Goal: Complete application form

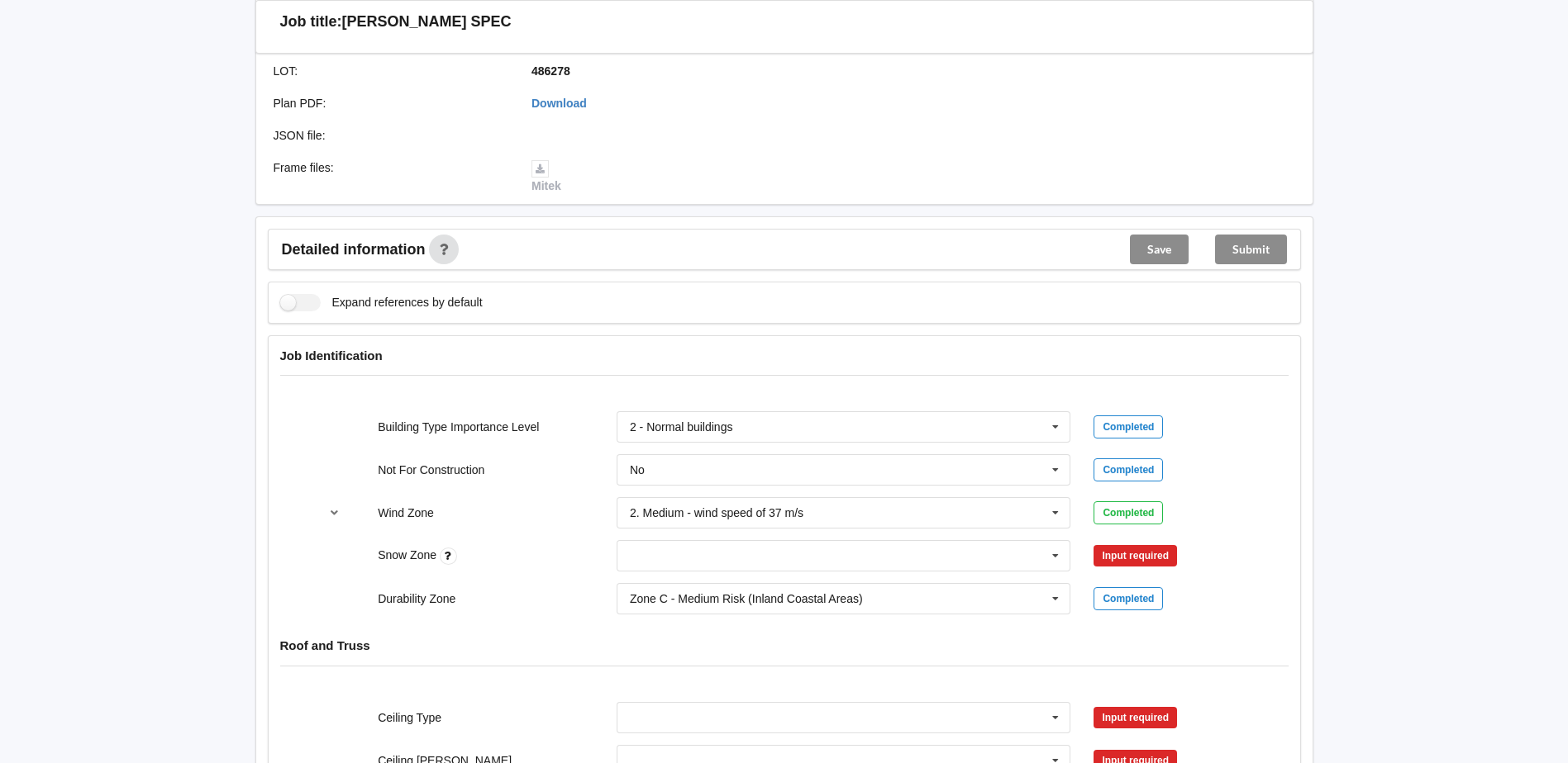
scroll to position [496, 0]
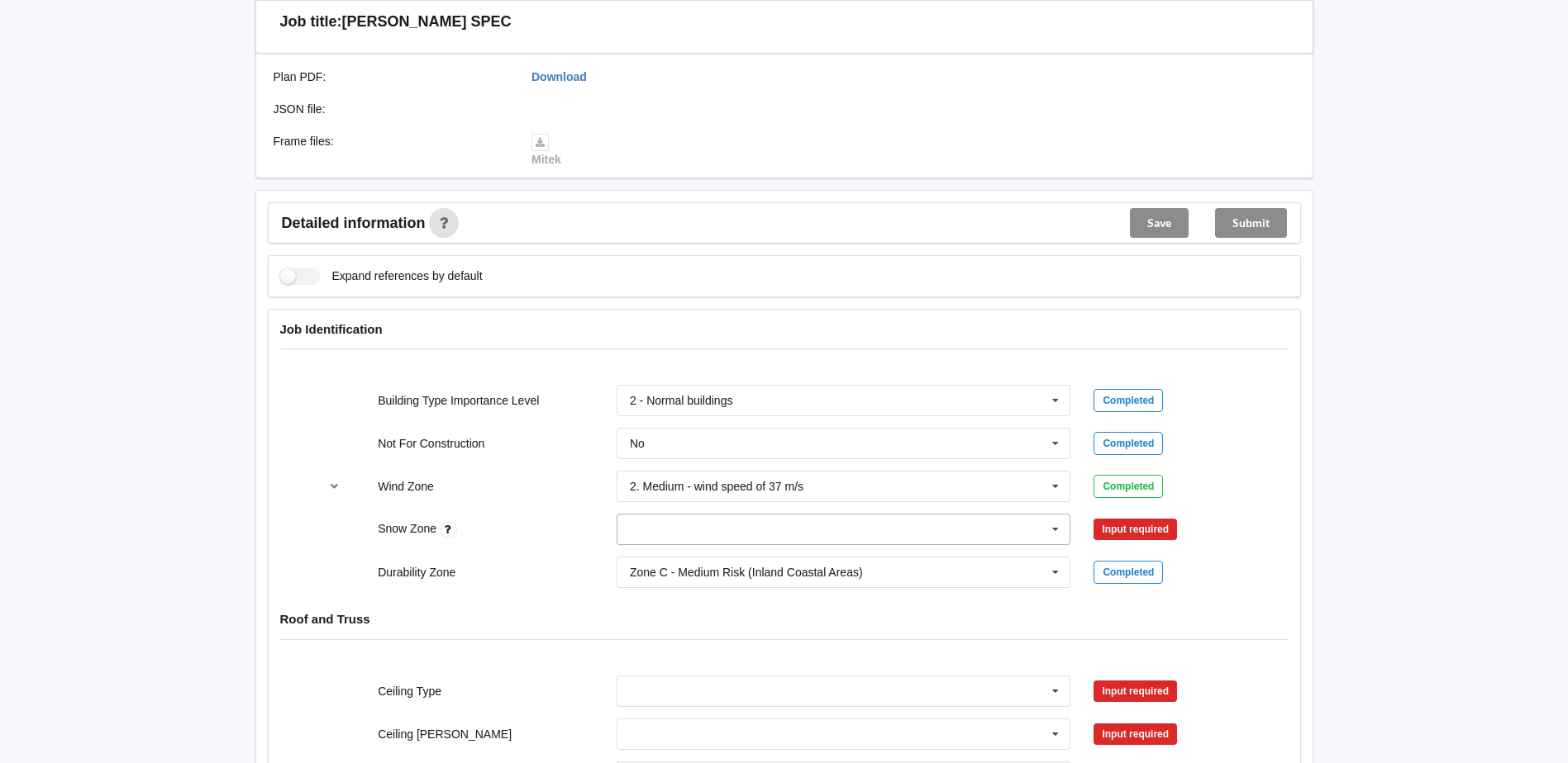
click at [1049, 515] on icon at bounding box center [1056, 530] width 25 height 31
click at [728, 544] on div "N0" at bounding box center [844, 560] width 453 height 31
click at [1123, 517] on button "Confirm input" at bounding box center [1143, 530] width 98 height 28
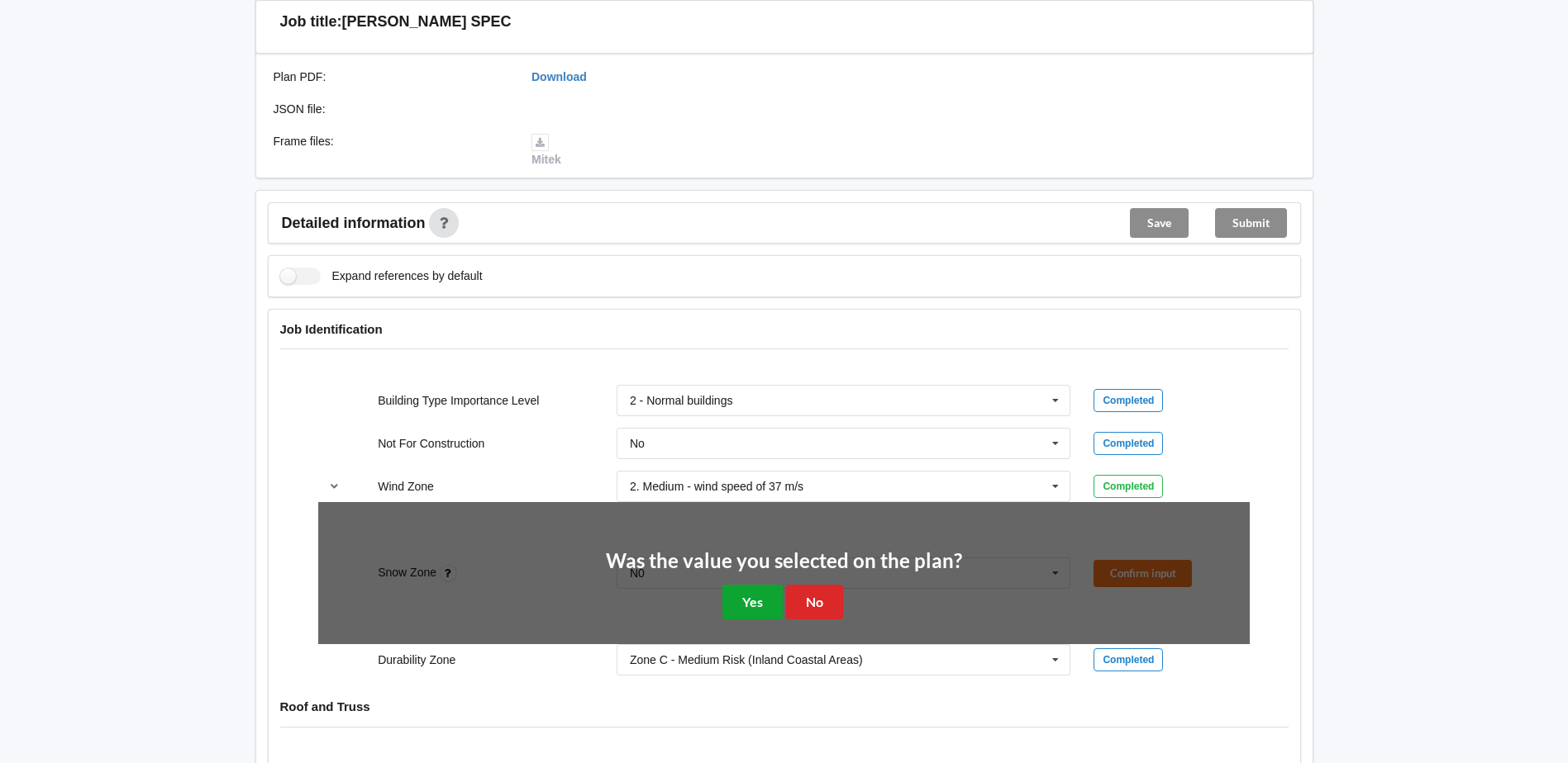
click at [735, 589] on button "Yes" at bounding box center [752, 602] width 60 height 33
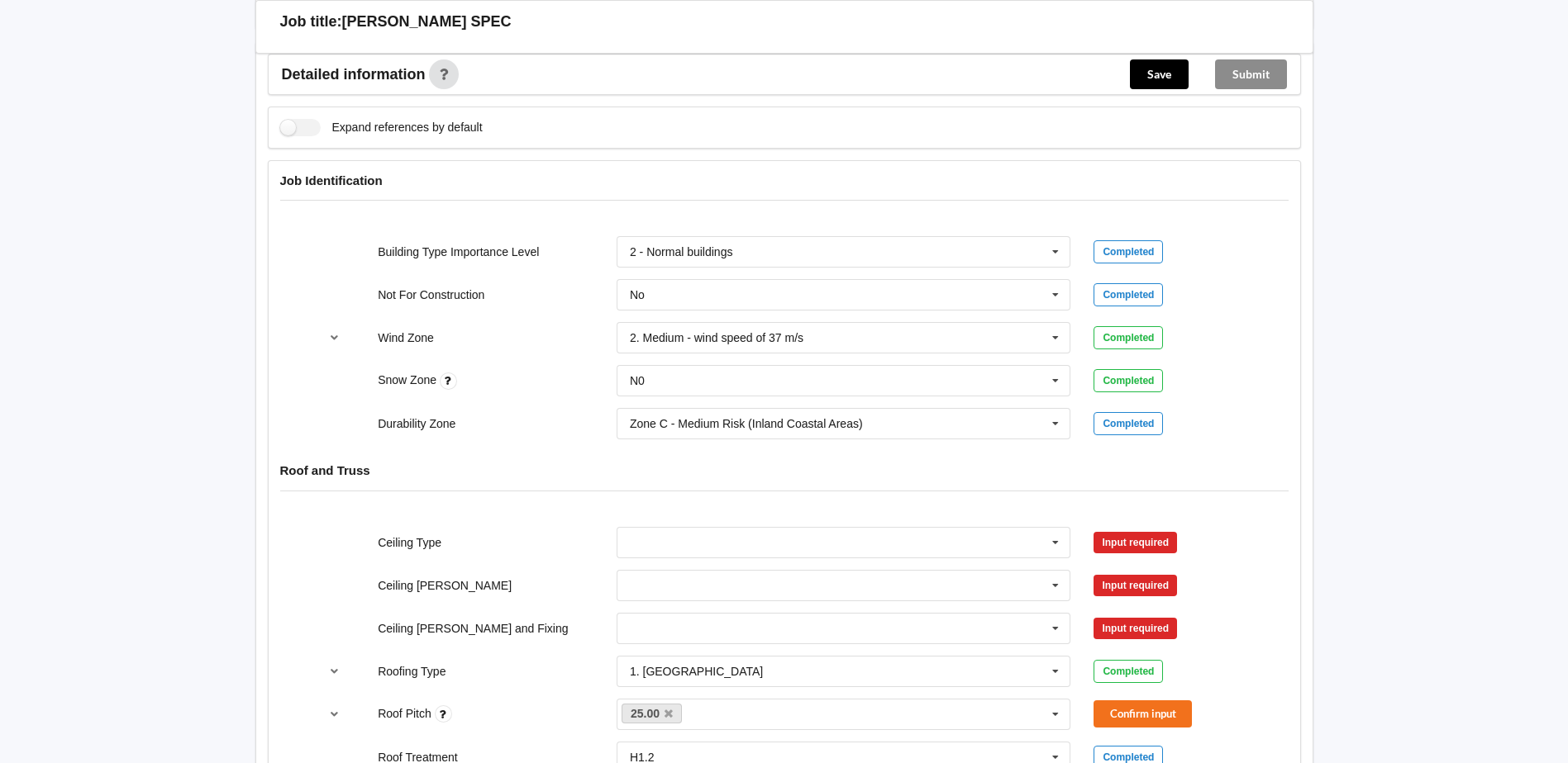
scroll to position [826, 0]
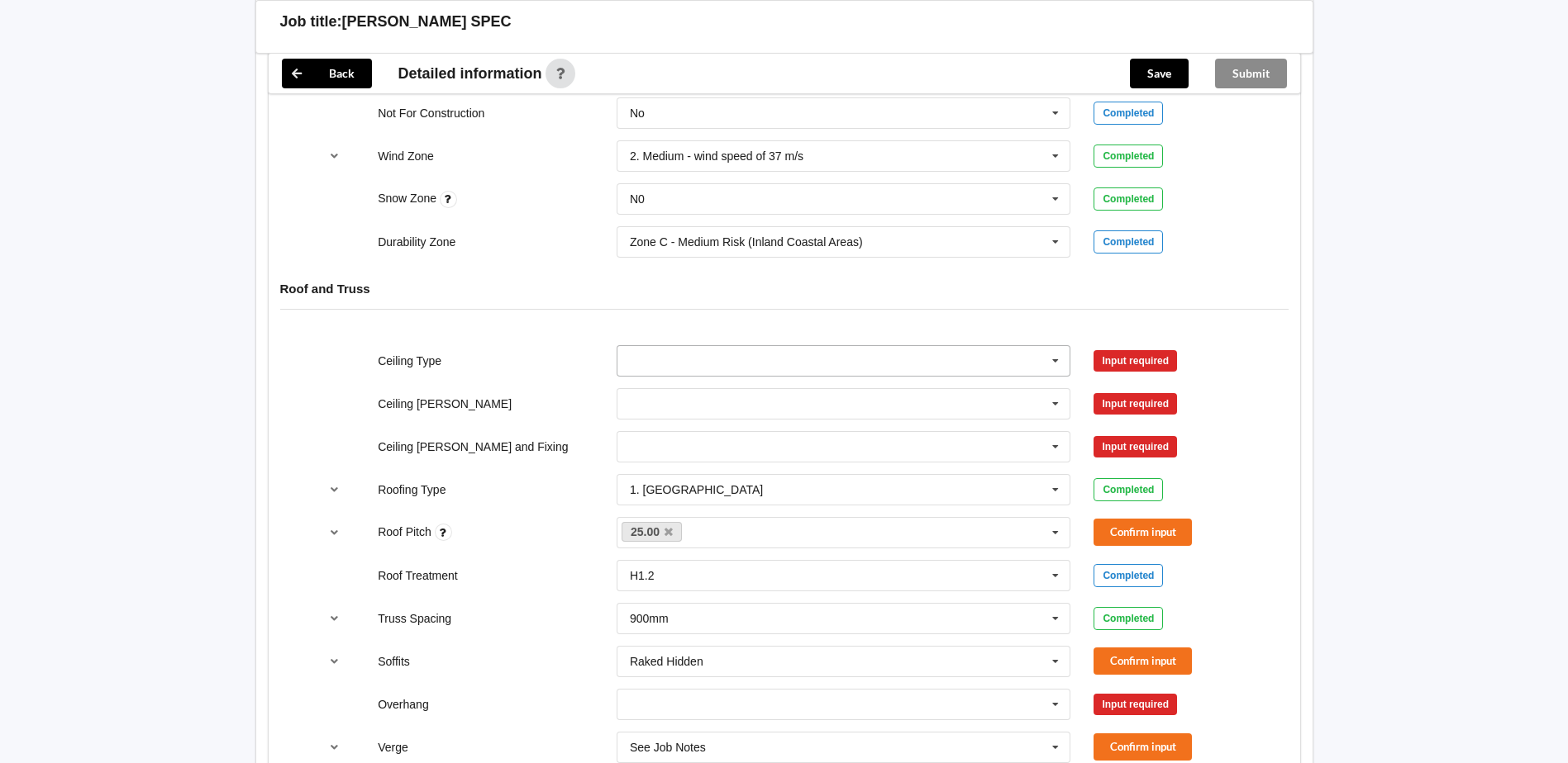
click at [1052, 350] on icon at bounding box center [1056, 362] width 25 height 31
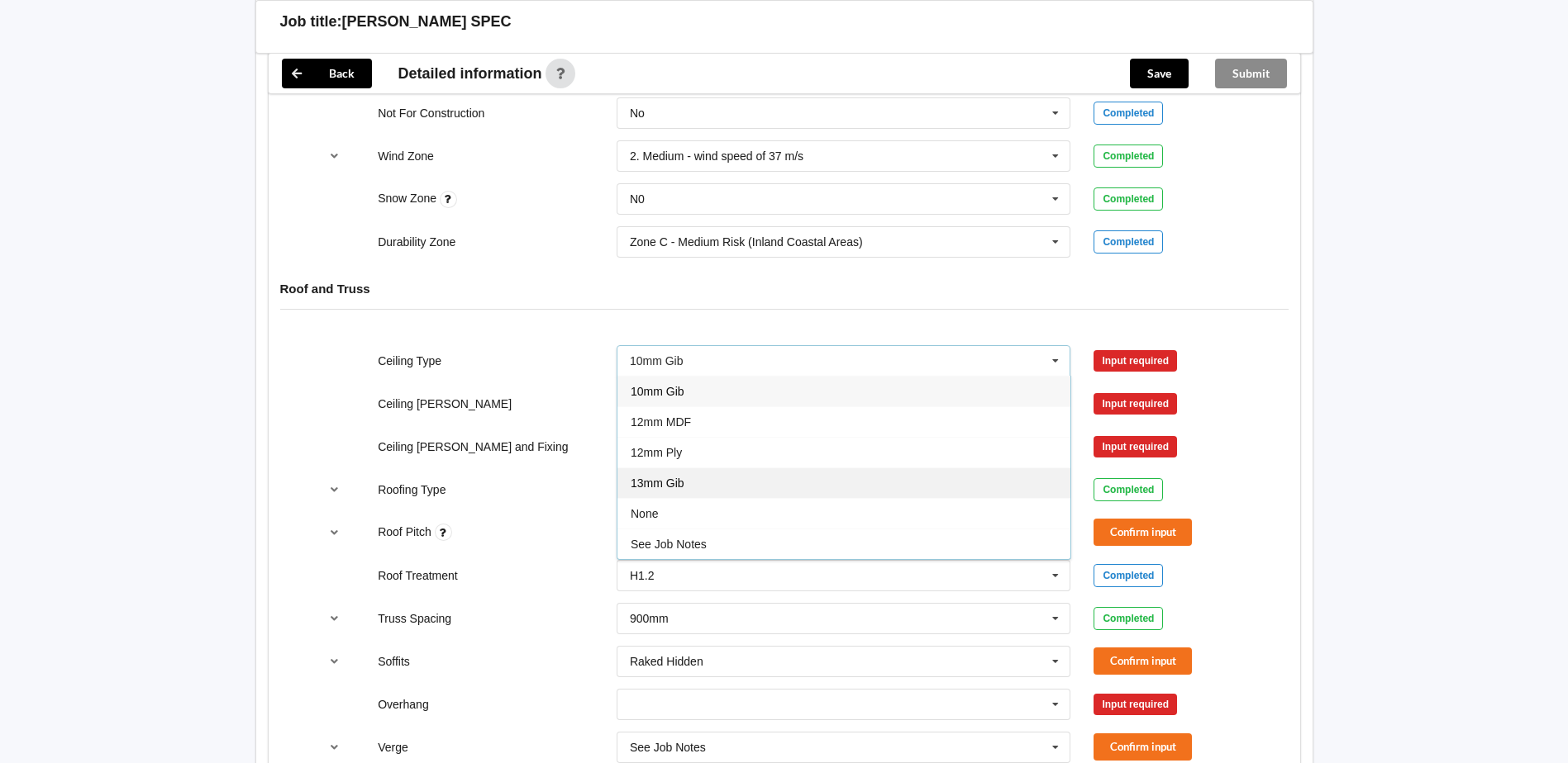
click at [672, 468] on div "13mm Gib" at bounding box center [844, 483] width 453 height 31
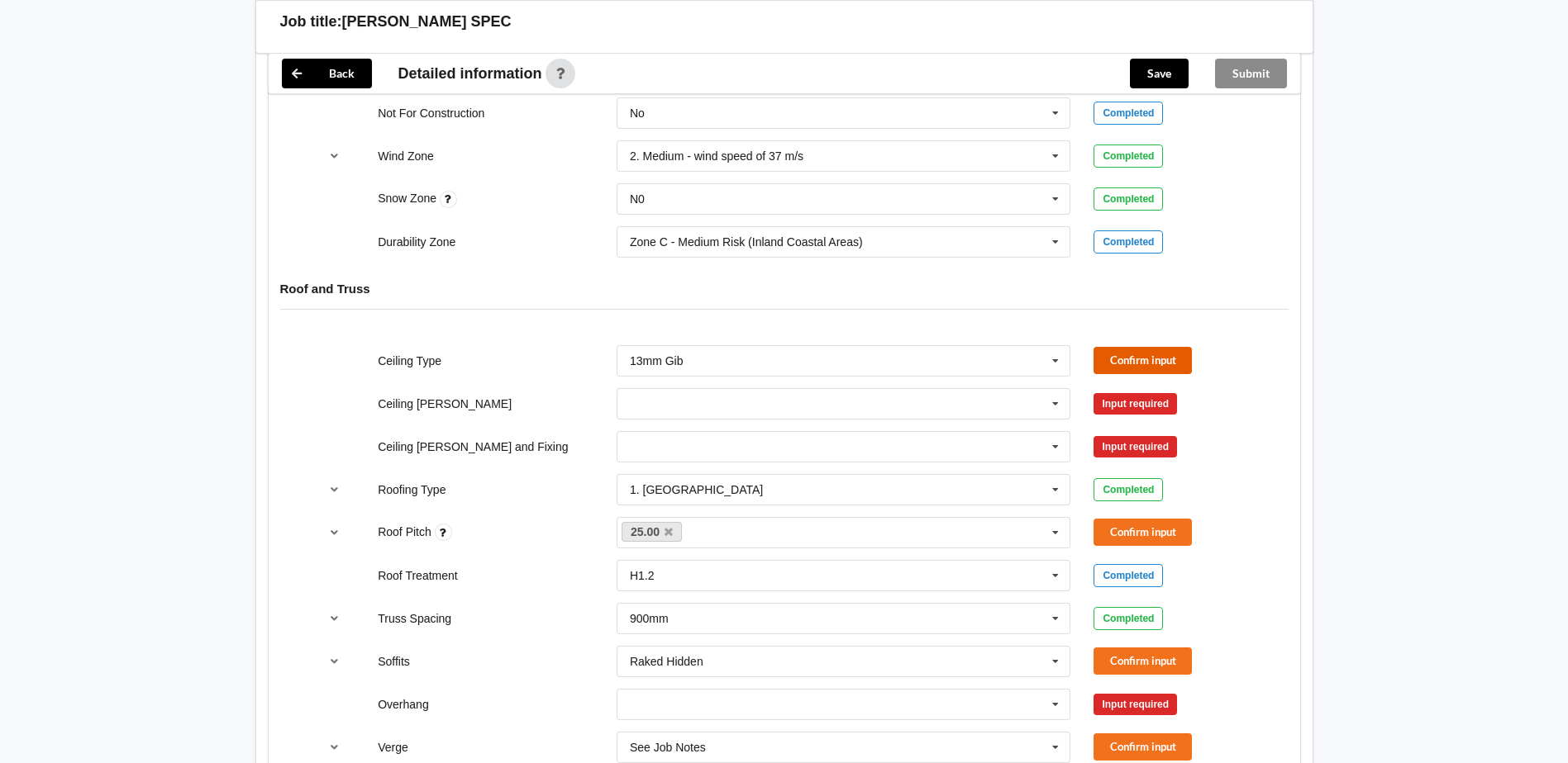
click at [1118, 347] on button "Confirm input" at bounding box center [1143, 360] width 98 height 28
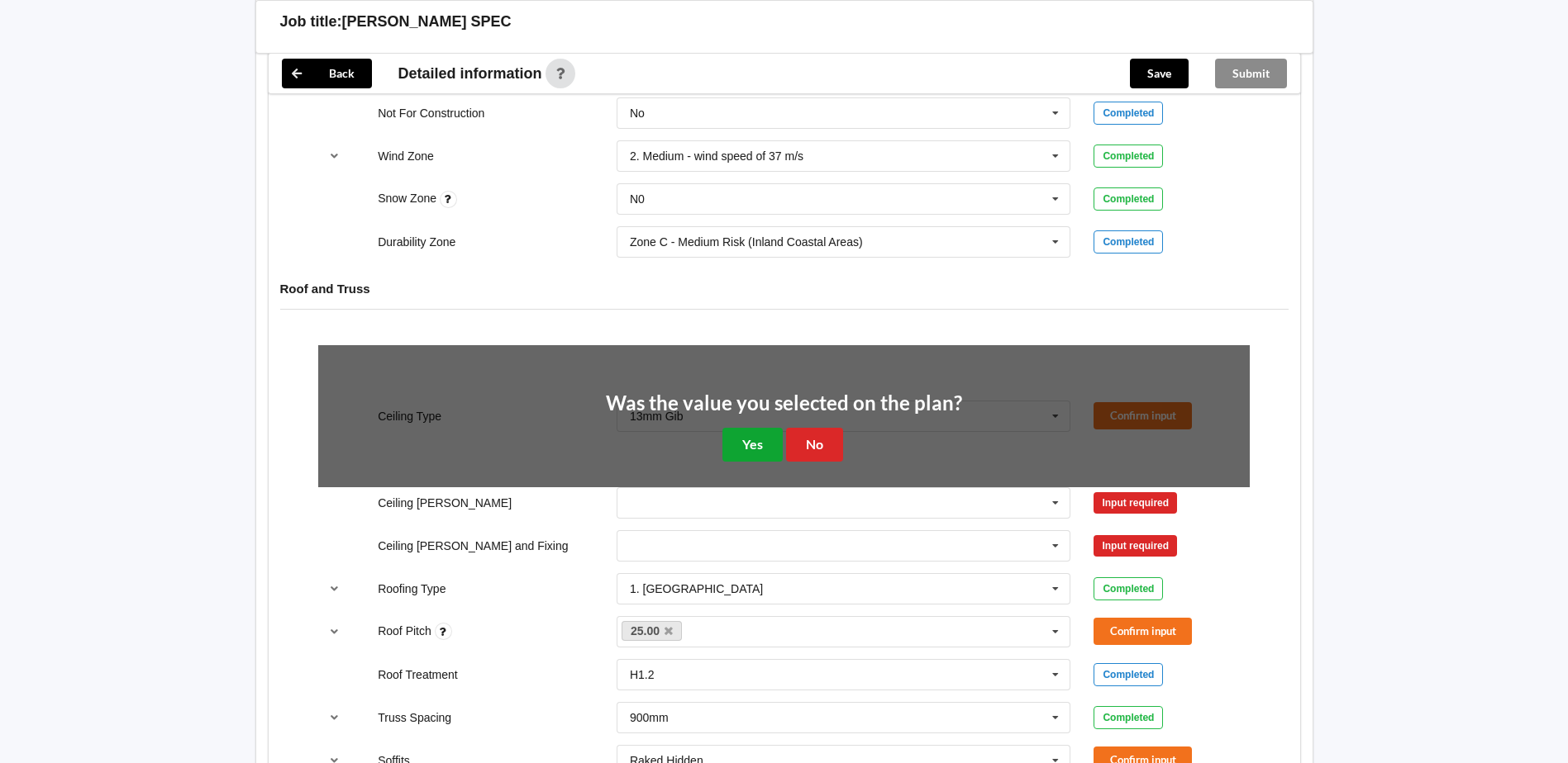
click at [771, 432] on button "Yes" at bounding box center [752, 444] width 60 height 33
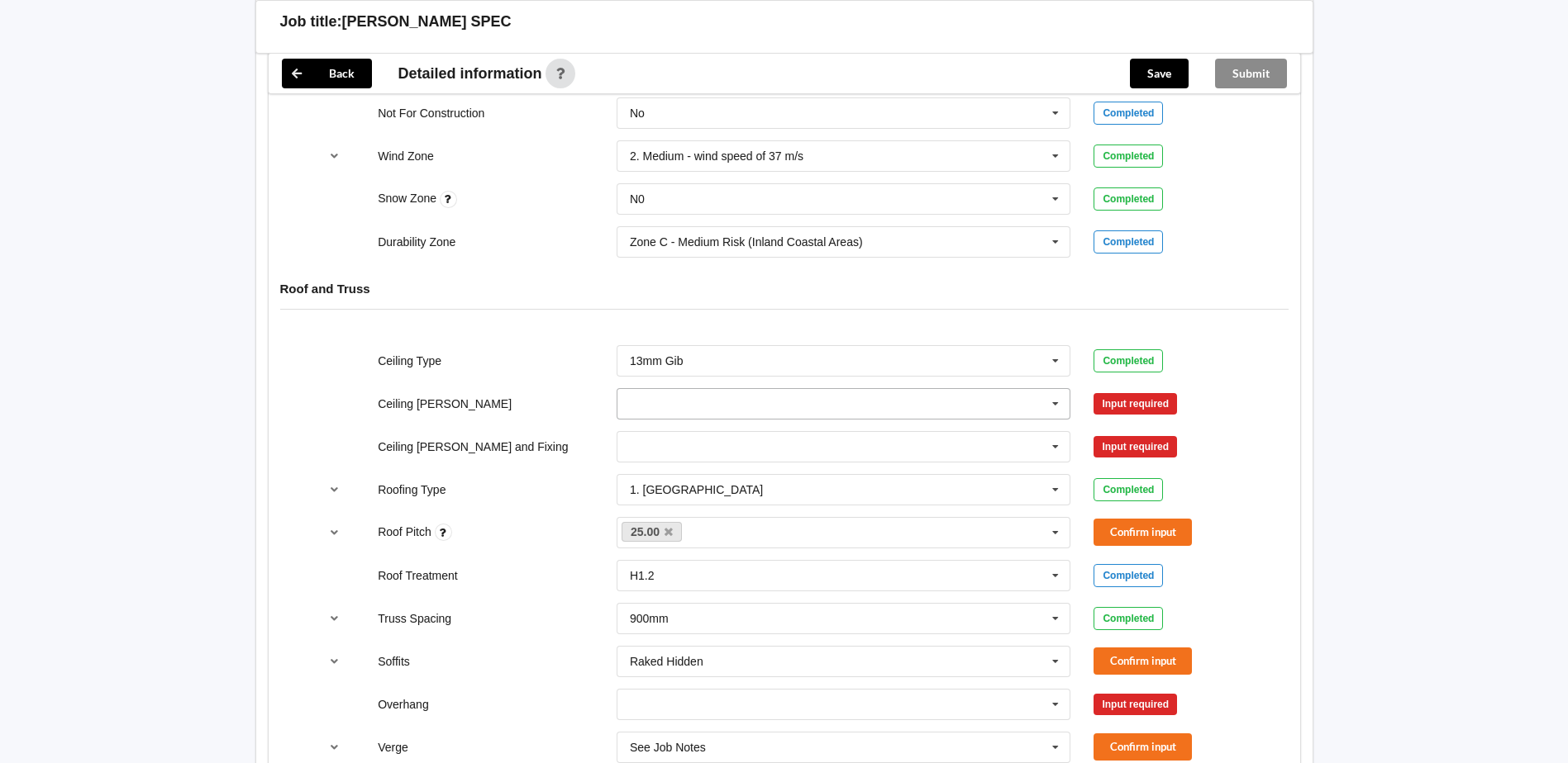
click at [1060, 391] on icon at bounding box center [1056, 405] width 25 height 31
click at [695, 480] on div "600mm" at bounding box center [844, 496] width 453 height 31
click at [1117, 390] on button "Confirm input" at bounding box center [1143, 403] width 98 height 28
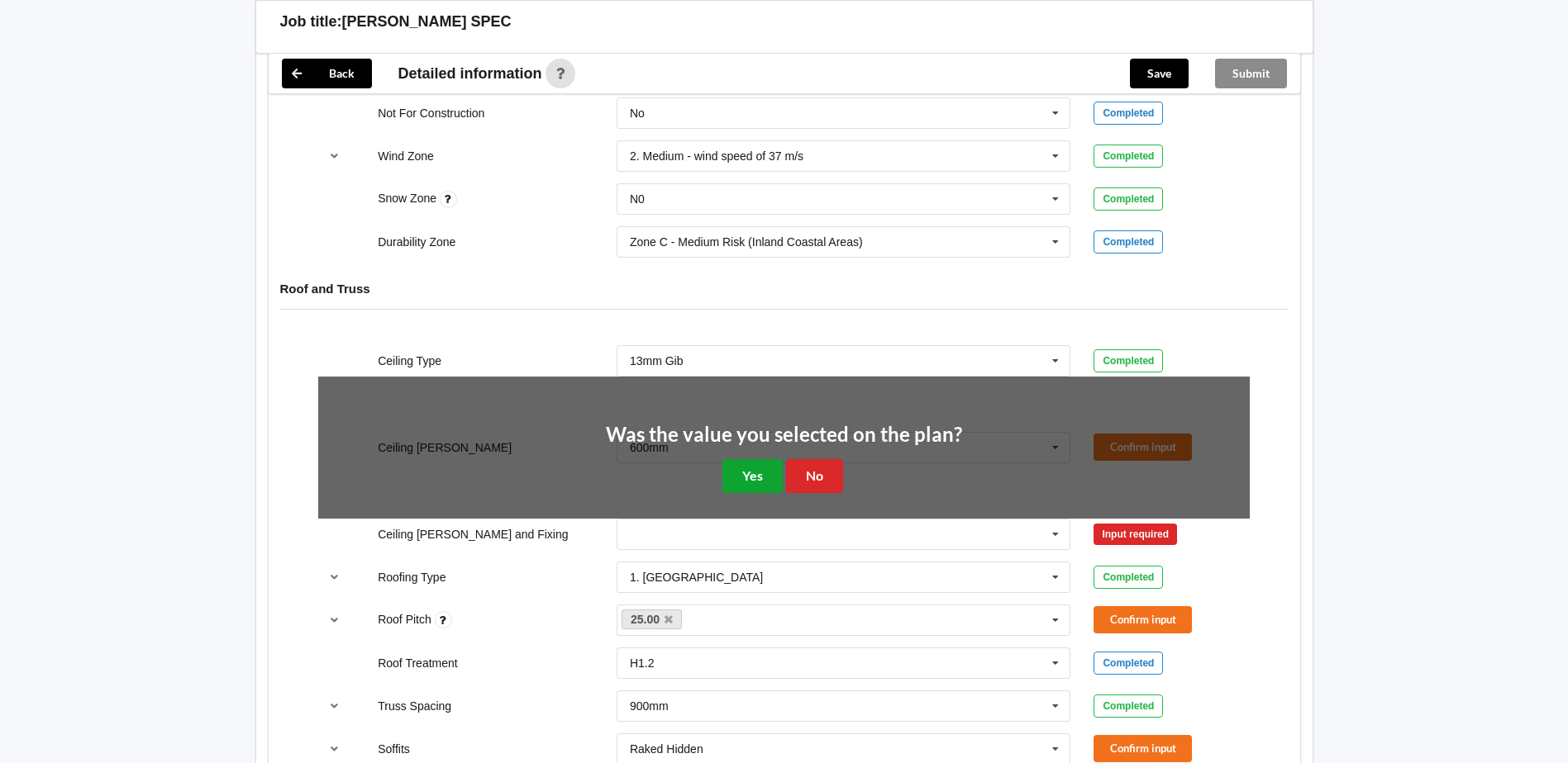
click at [755, 459] on button "Yes" at bounding box center [752, 476] width 60 height 33
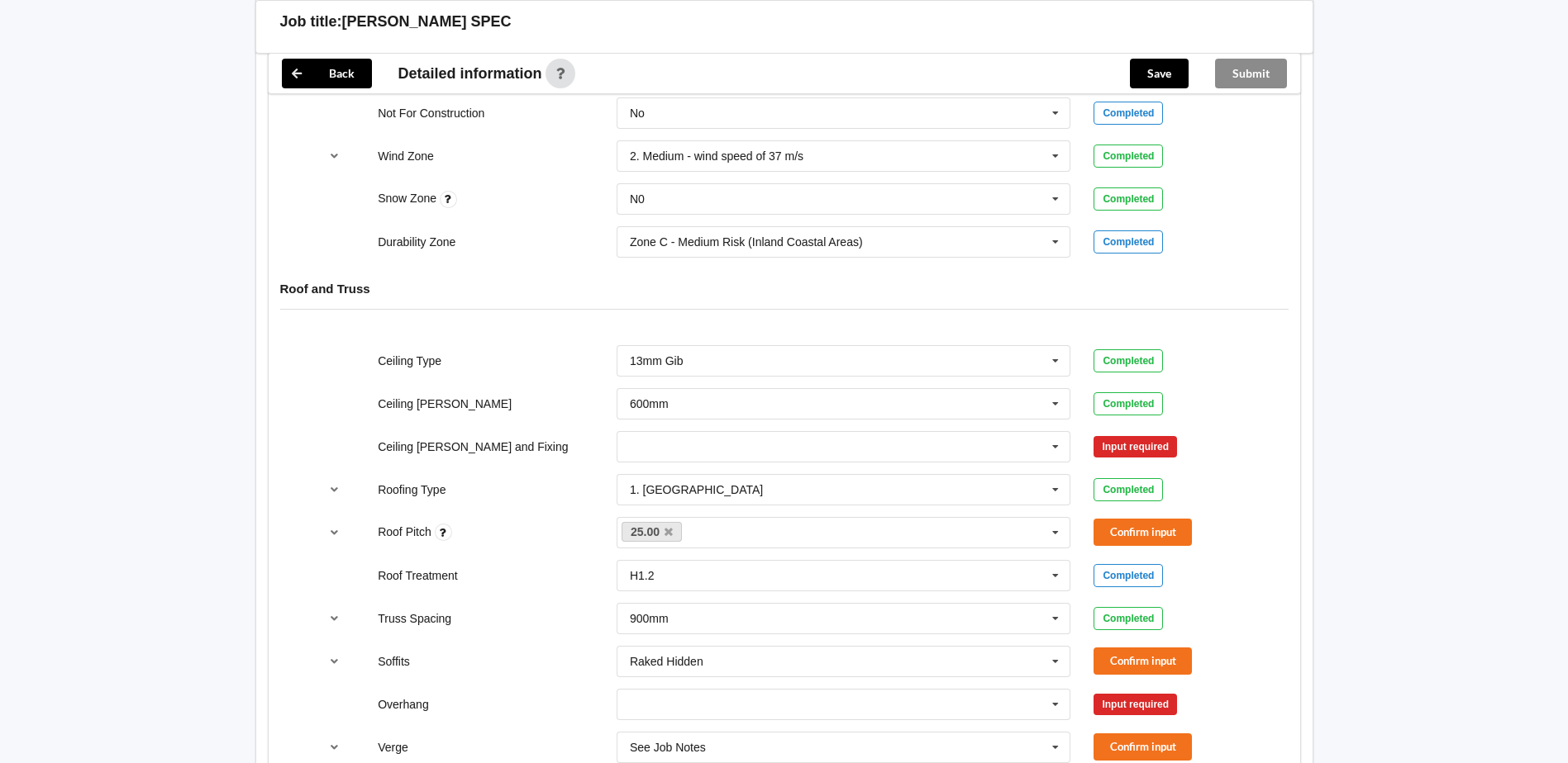
click at [1131, 436] on div "Input required" at bounding box center [1135, 447] width 83 height 21
click at [1052, 433] on icon at bounding box center [1056, 448] width 25 height 31
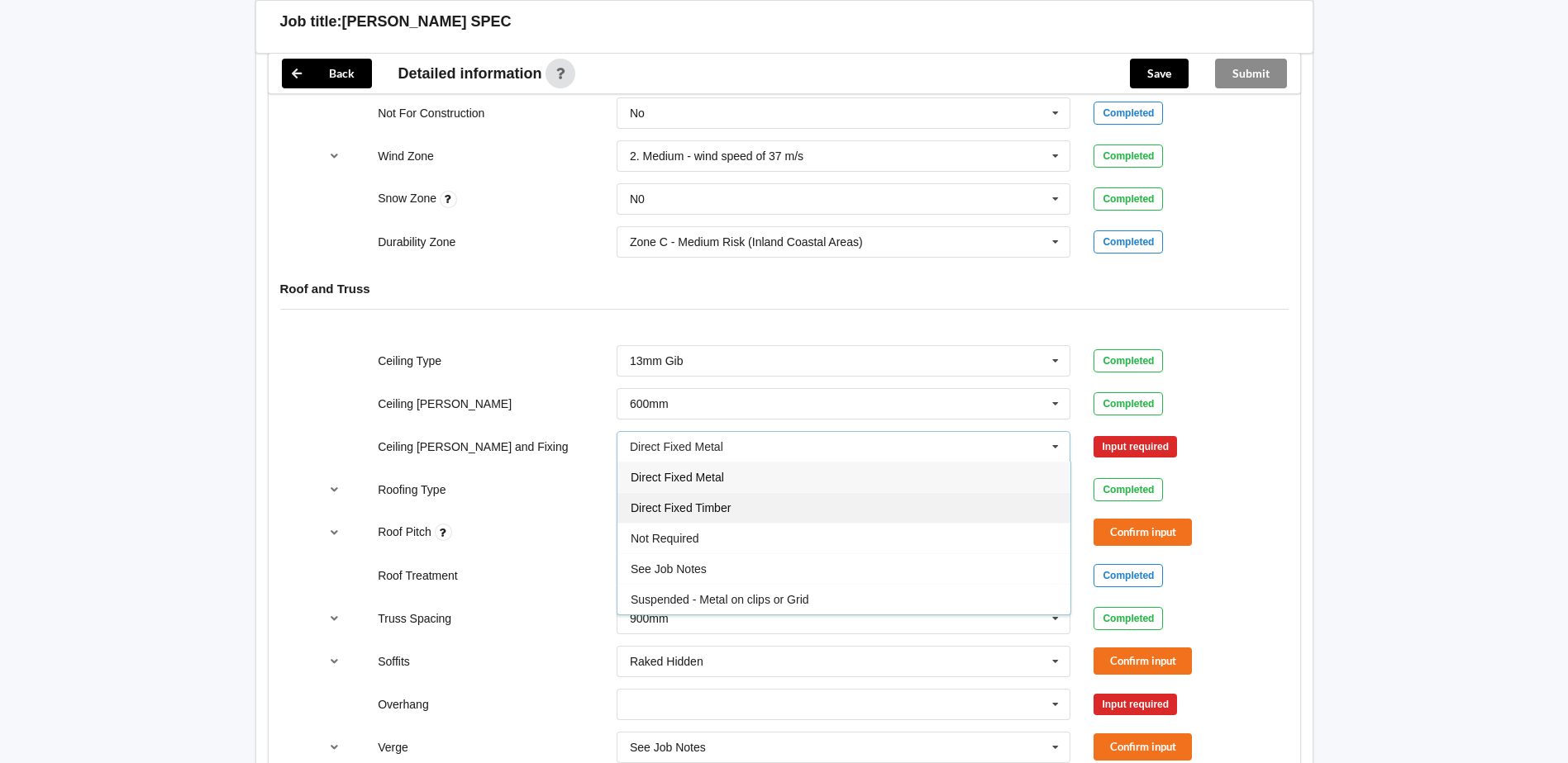
click at [671, 501] on span "Direct Fixed Timber" at bounding box center [680, 508] width 100 height 13
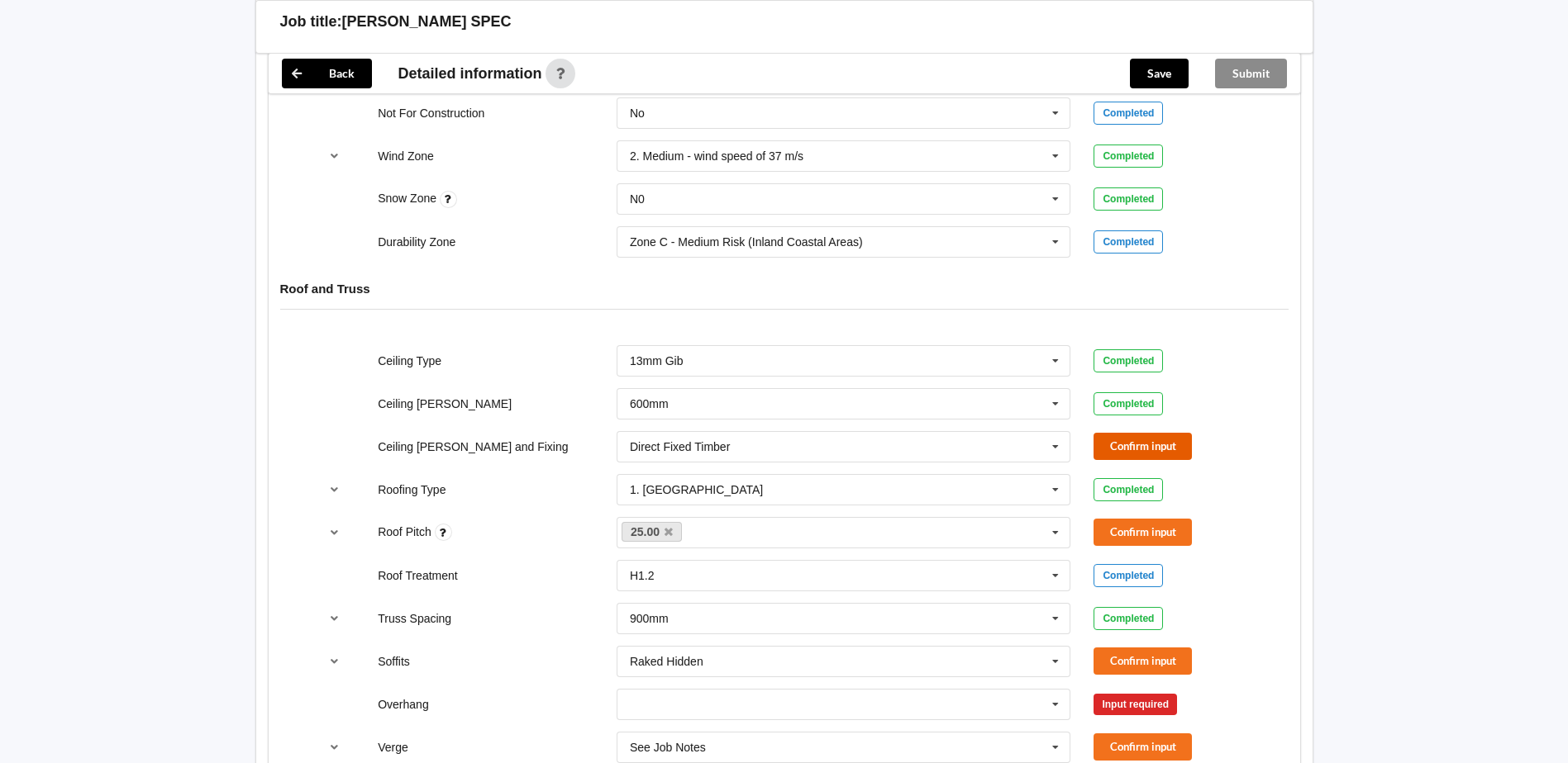
click at [1161, 433] on button "Confirm input" at bounding box center [1143, 446] width 98 height 28
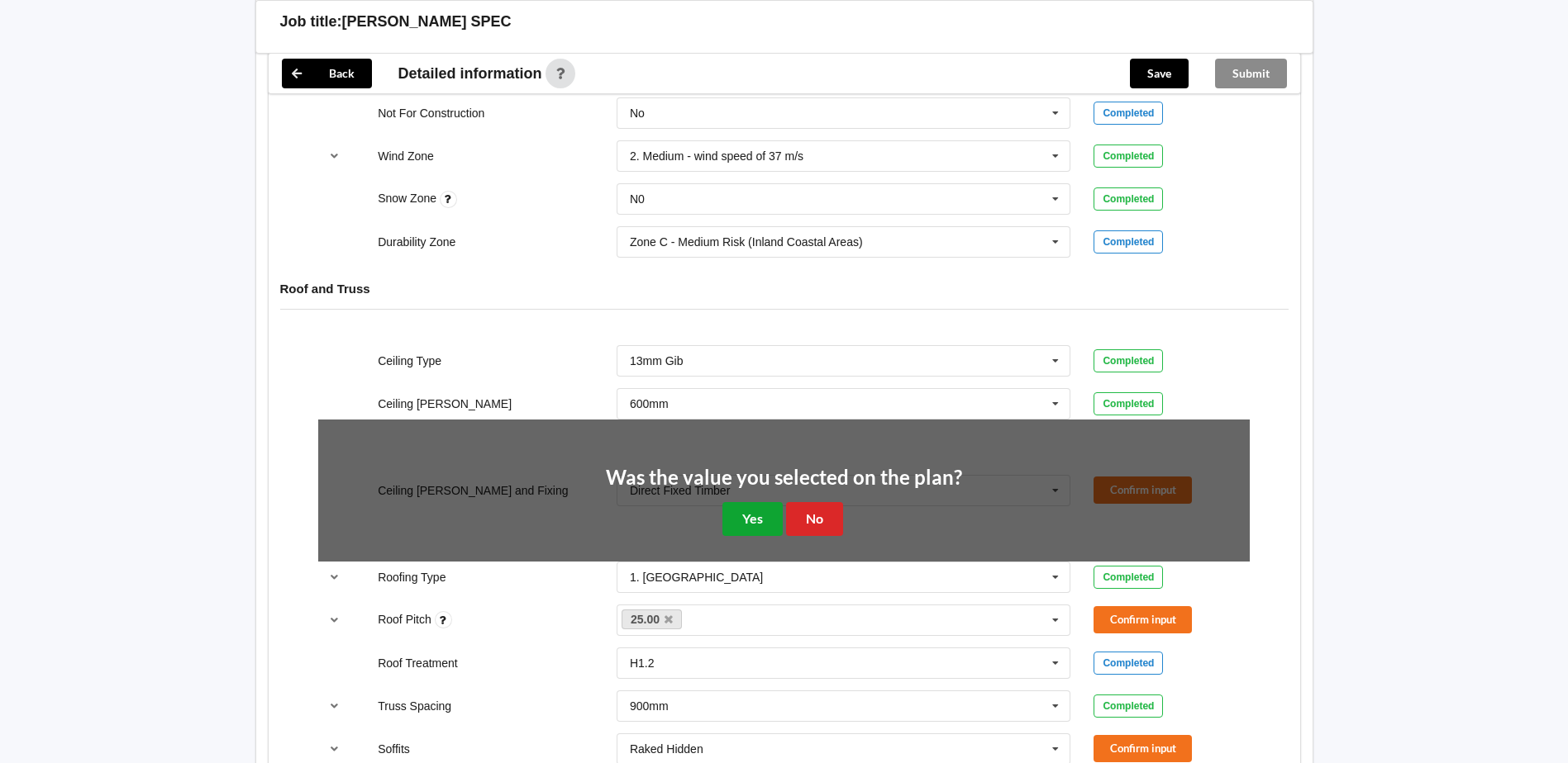
click at [751, 506] on button "Yes" at bounding box center [752, 519] width 60 height 33
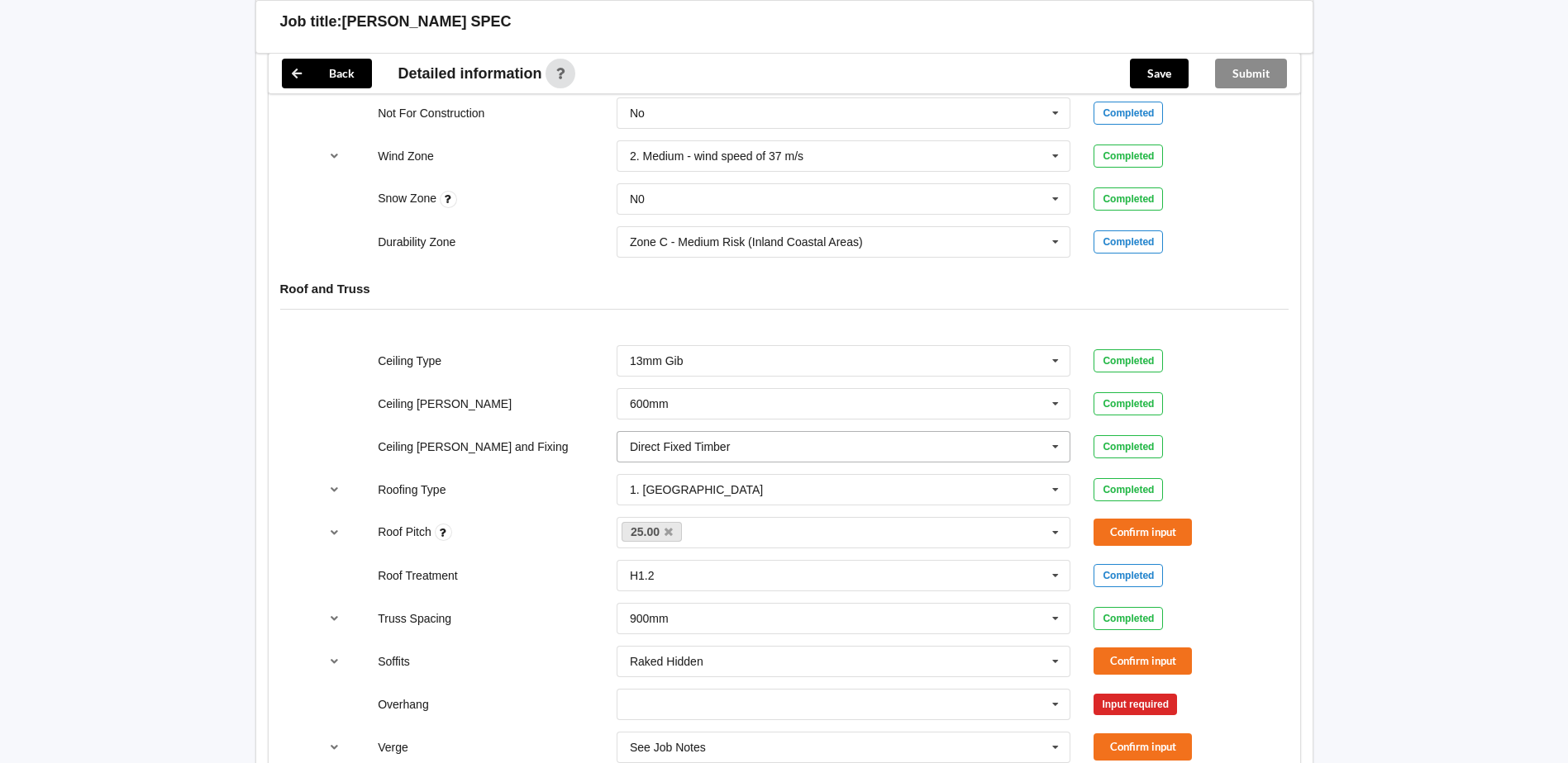
click at [1052, 433] on icon at bounding box center [1056, 448] width 25 height 31
click at [718, 501] on span "Direct Fixed Timber" at bounding box center [684, 508] width 107 height 13
click at [1116, 523] on button "Confirm input" at bounding box center [1143, 532] width 98 height 28
click at [1120, 648] on button "Confirm input" at bounding box center [1143, 661] width 98 height 28
click at [1053, 689] on icon at bounding box center [1056, 705] width 25 height 31
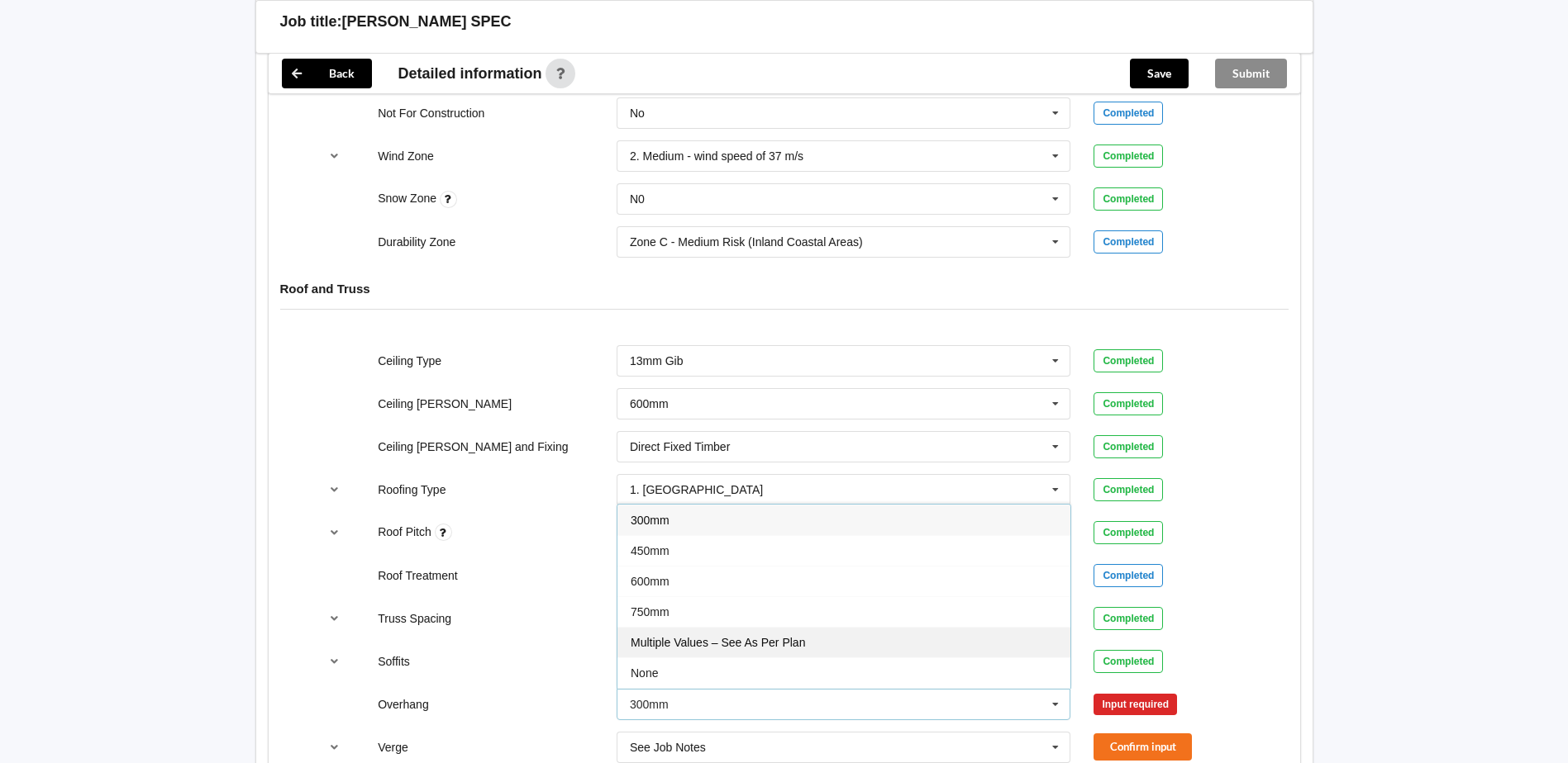
click at [665, 636] on span "Multiple Values – See As Per Plan" at bounding box center [718, 643] width 175 height 13
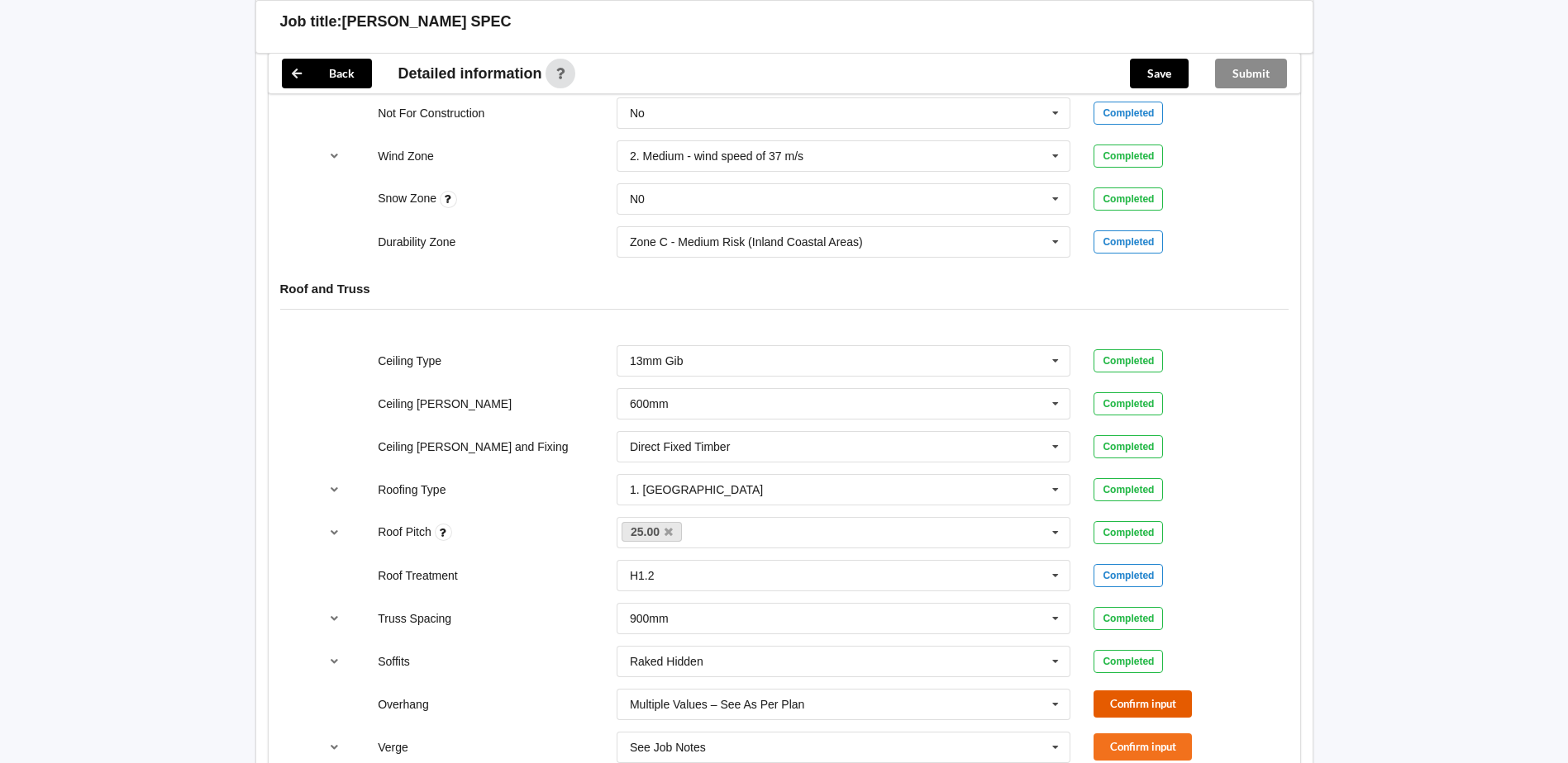
click at [1114, 690] on button "Confirm input" at bounding box center [1143, 704] width 98 height 28
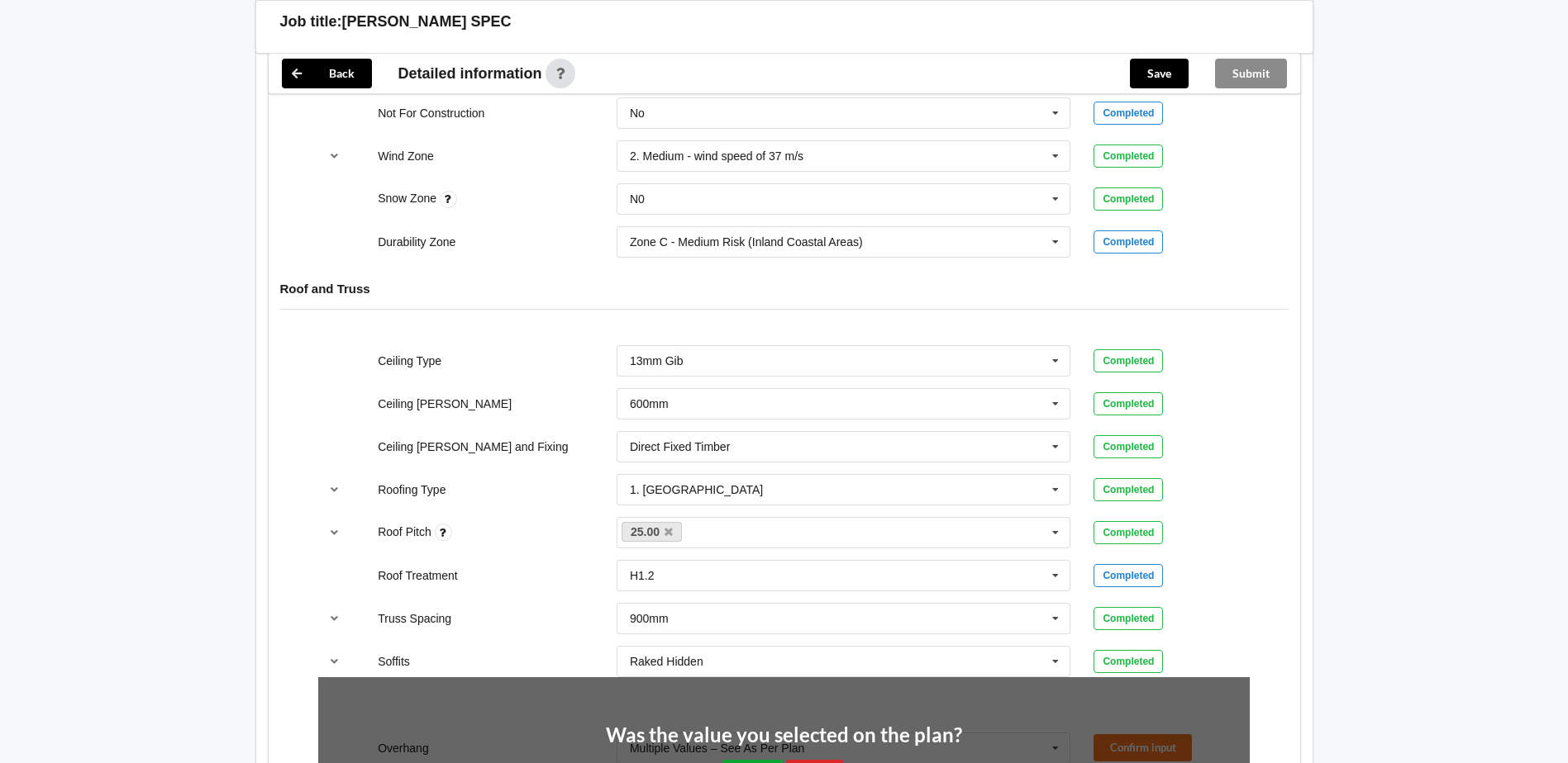
click at [773, 760] on button "Yes" at bounding box center [752, 776] width 60 height 33
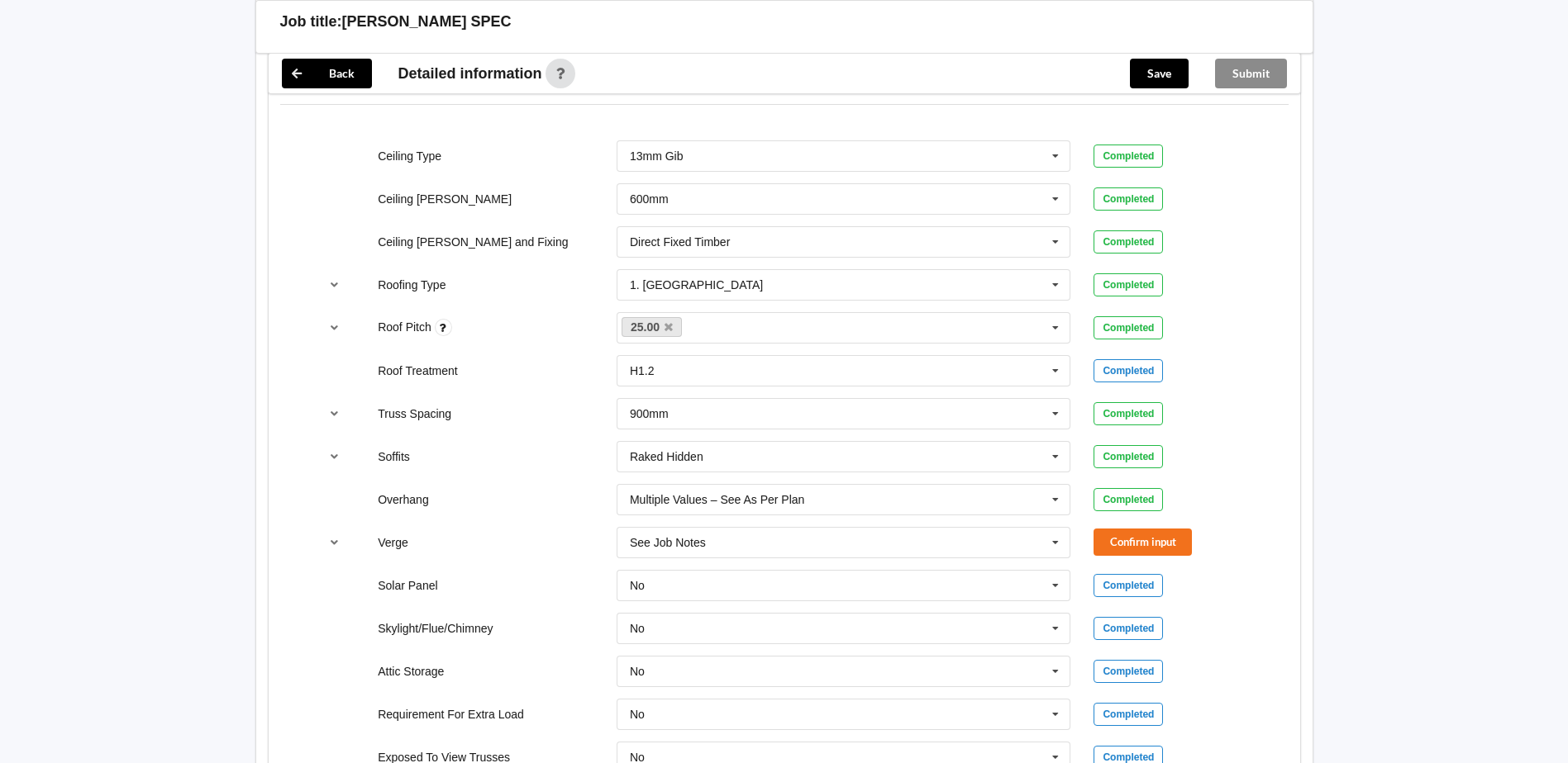
scroll to position [1240, 0]
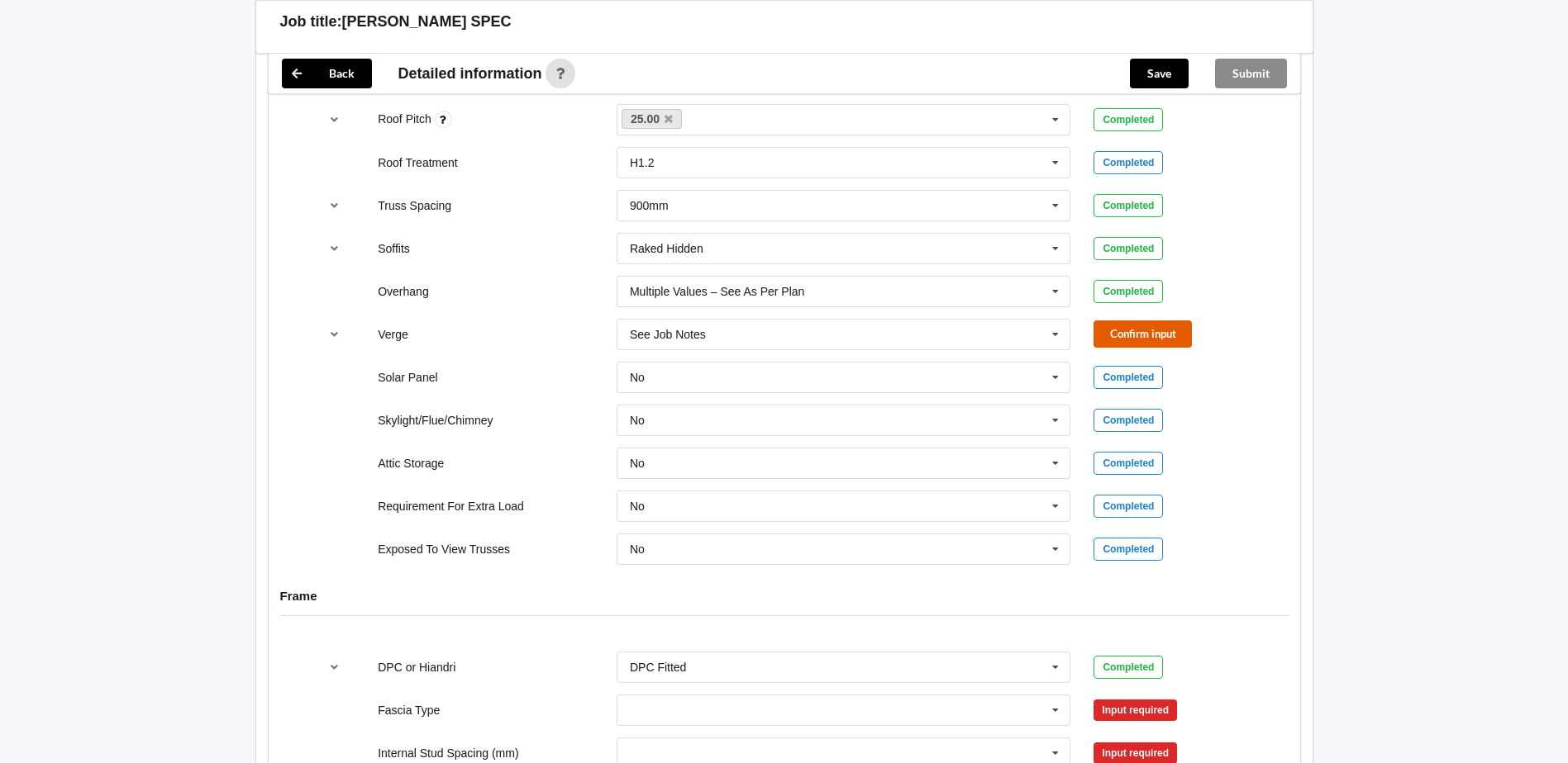
click at [1136, 321] on button "Confirm input" at bounding box center [1143, 334] width 98 height 28
click at [1058, 696] on icon at bounding box center [1056, 711] width 25 height 31
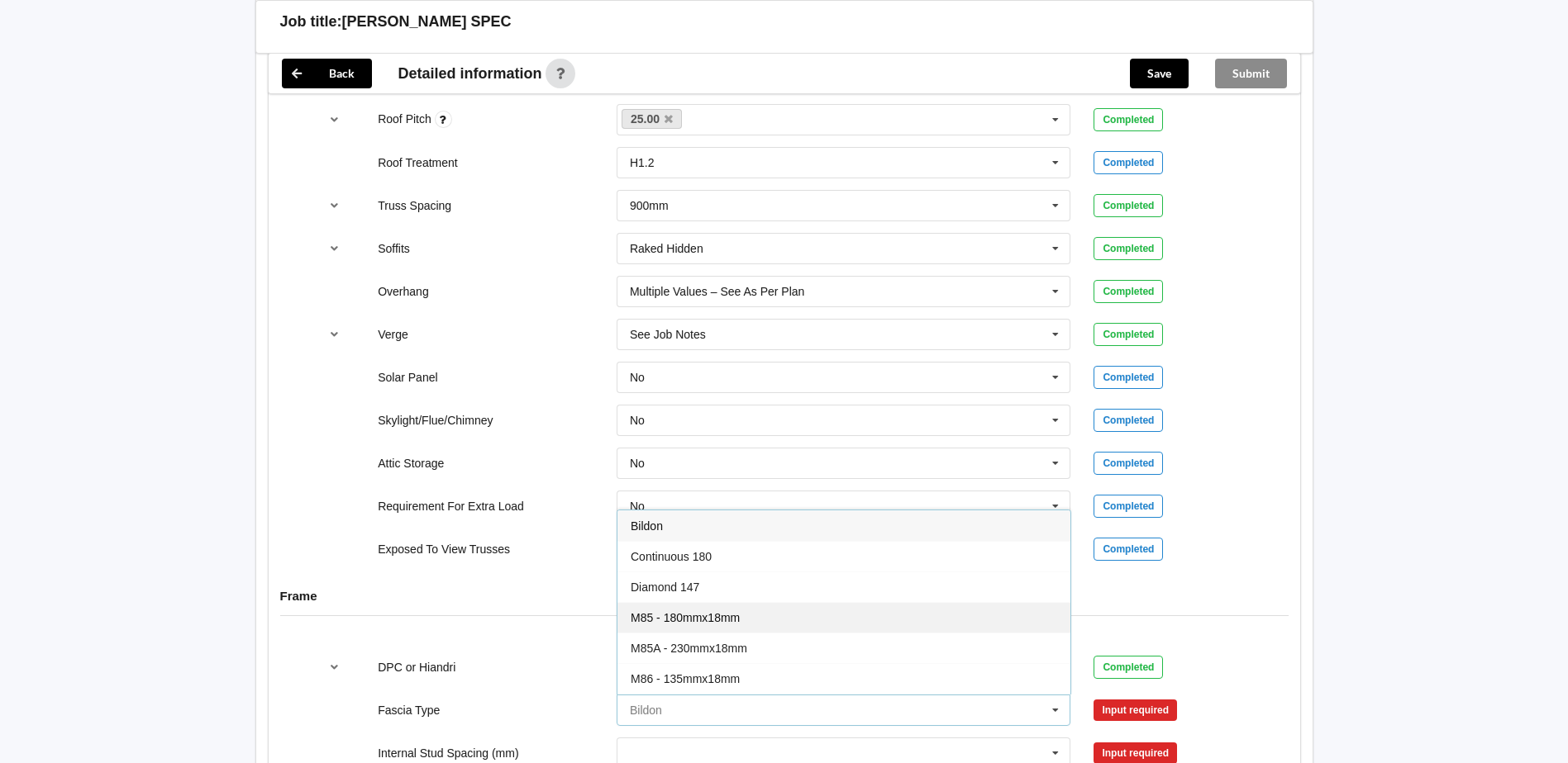
scroll to position [165, 0]
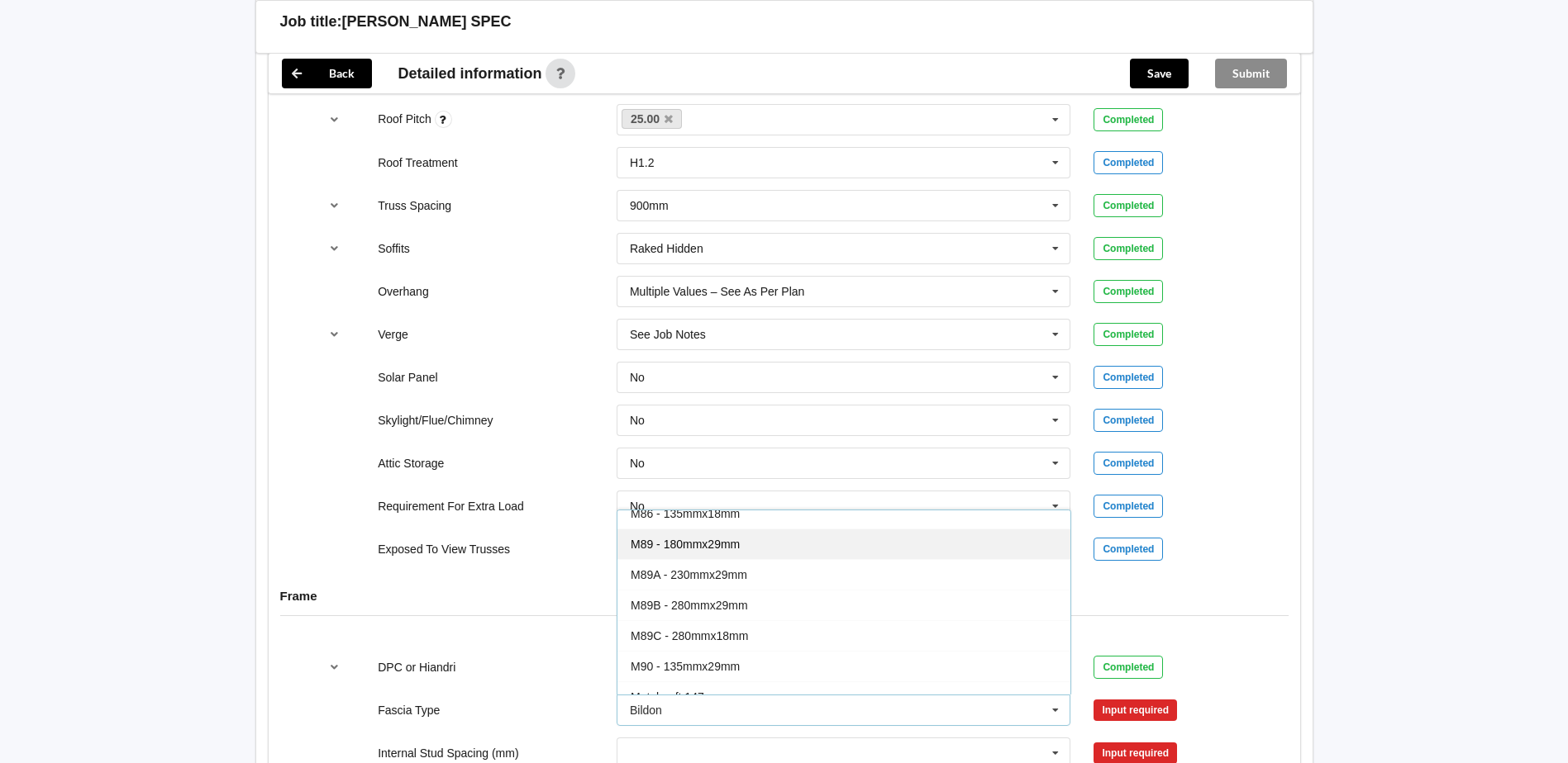
click at [712, 538] on span "M89 - 180mmx29mm" at bounding box center [685, 544] width 109 height 13
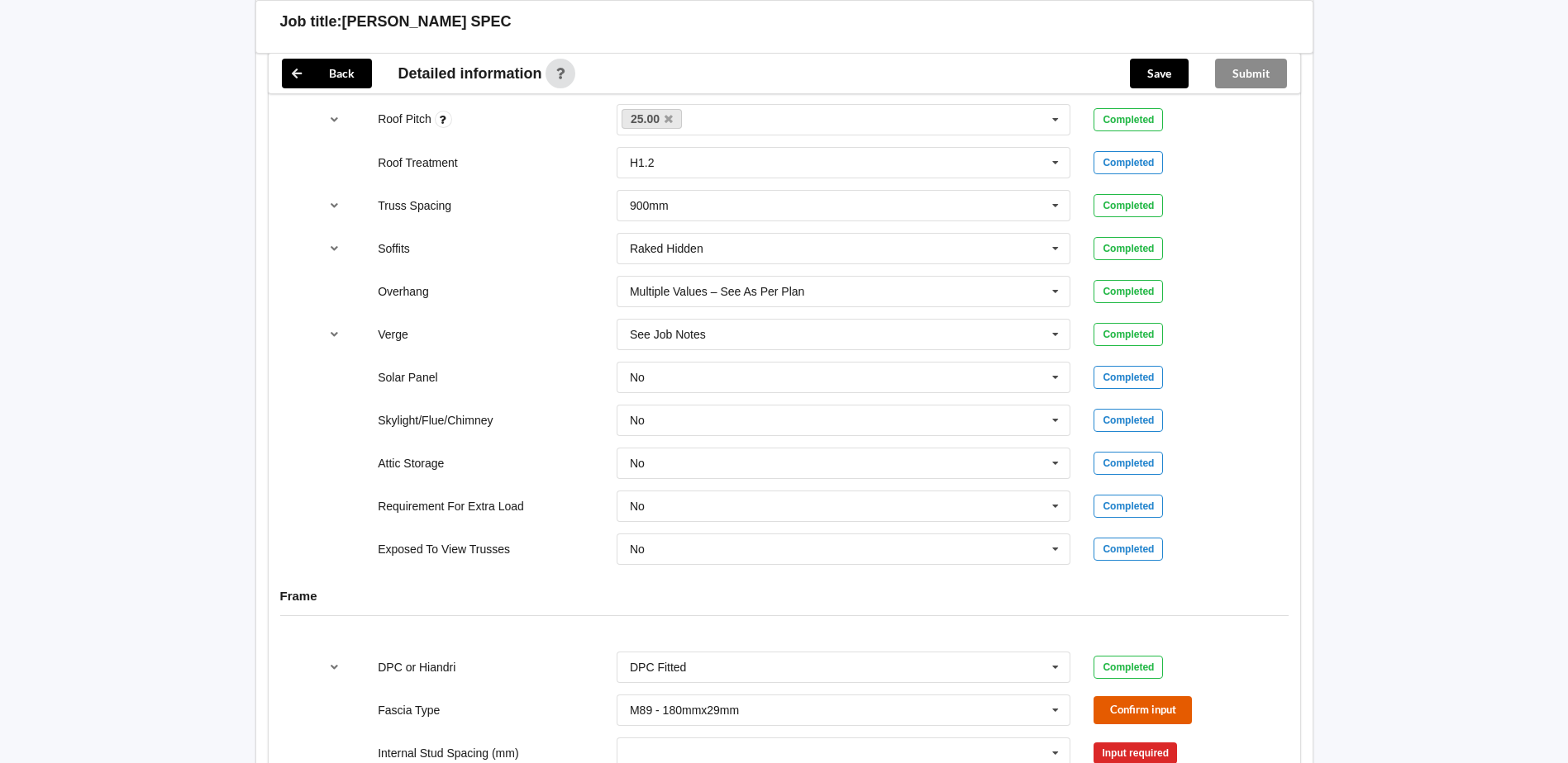
click at [1150, 696] on button "Confirm input" at bounding box center [1143, 710] width 98 height 28
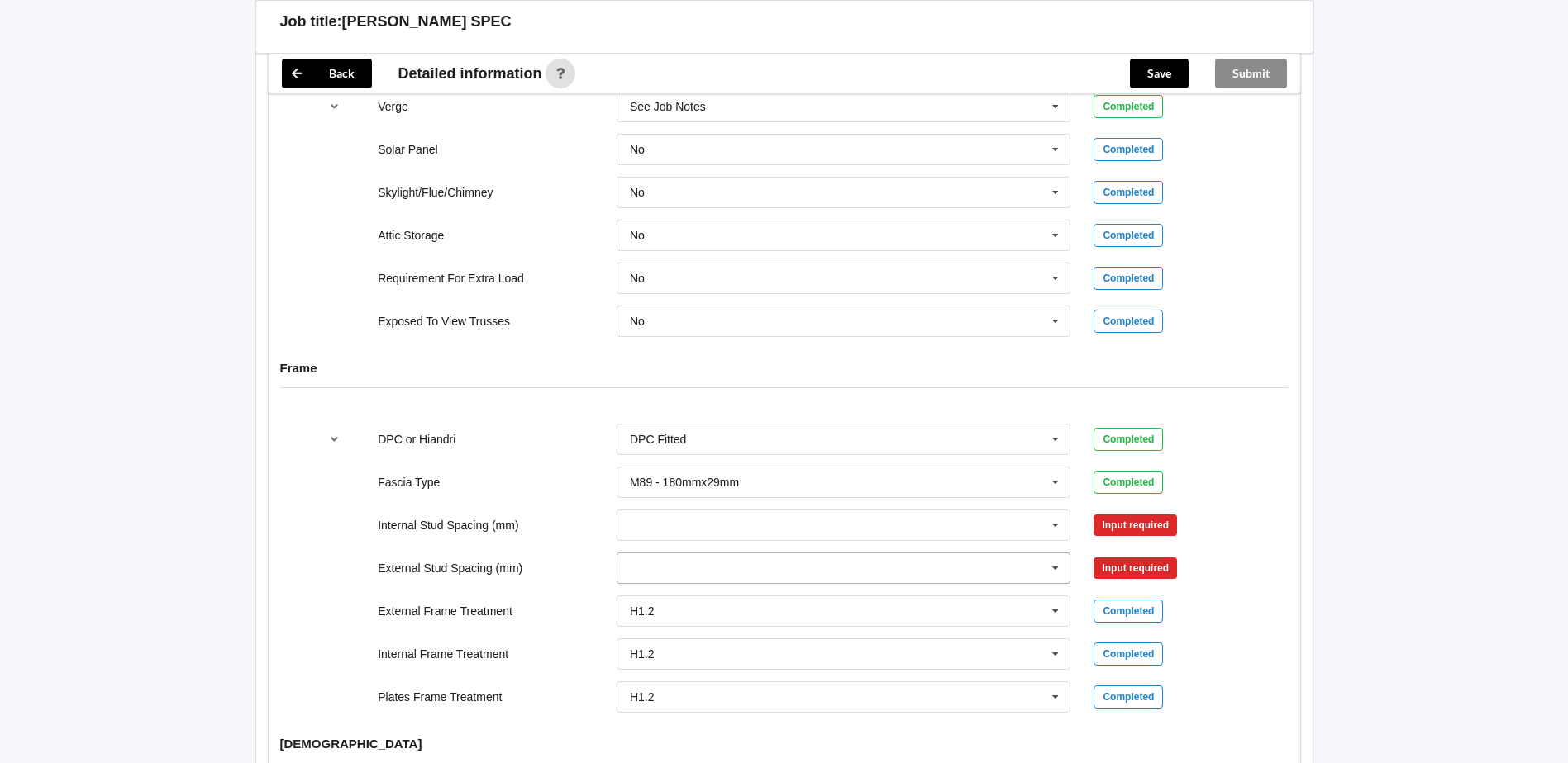
scroll to position [1487, 0]
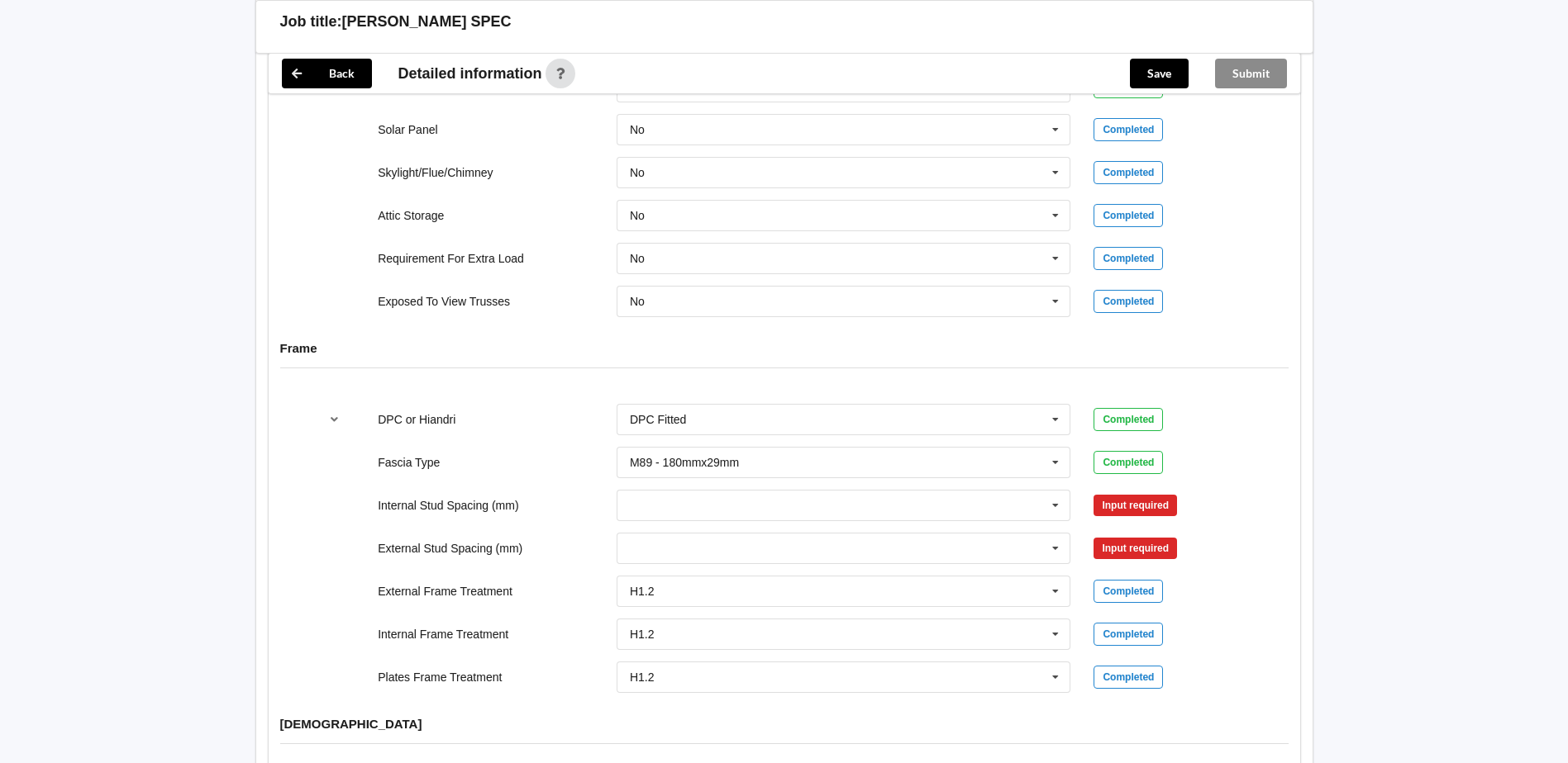
click at [1113, 495] on div "Input required" at bounding box center [1135, 505] width 83 height 21
click at [1055, 498] on icon at bounding box center [1056, 506] width 25 height 31
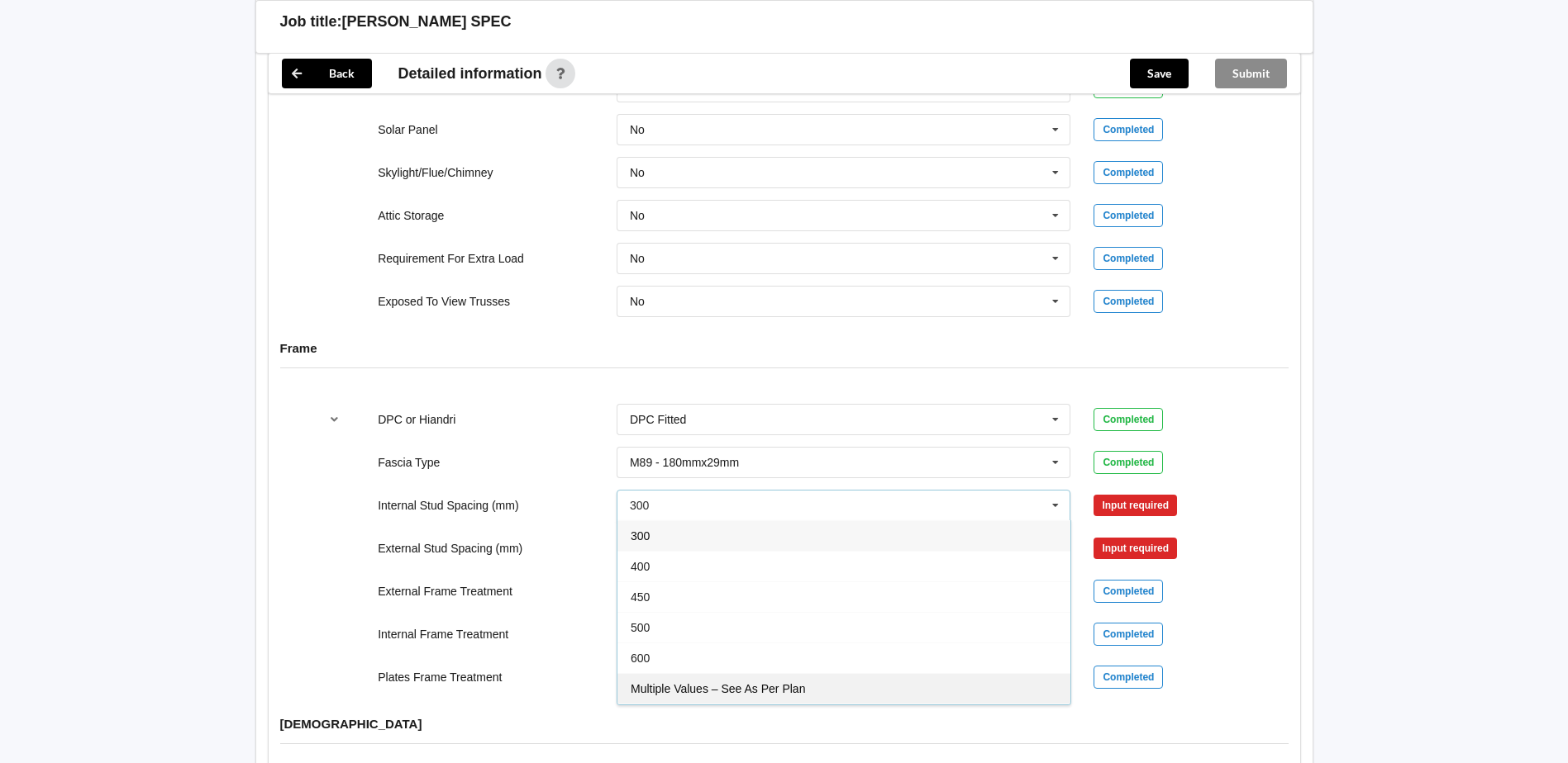
click at [686, 683] on span "Multiple Values – See As Per Plan" at bounding box center [718, 689] width 175 height 13
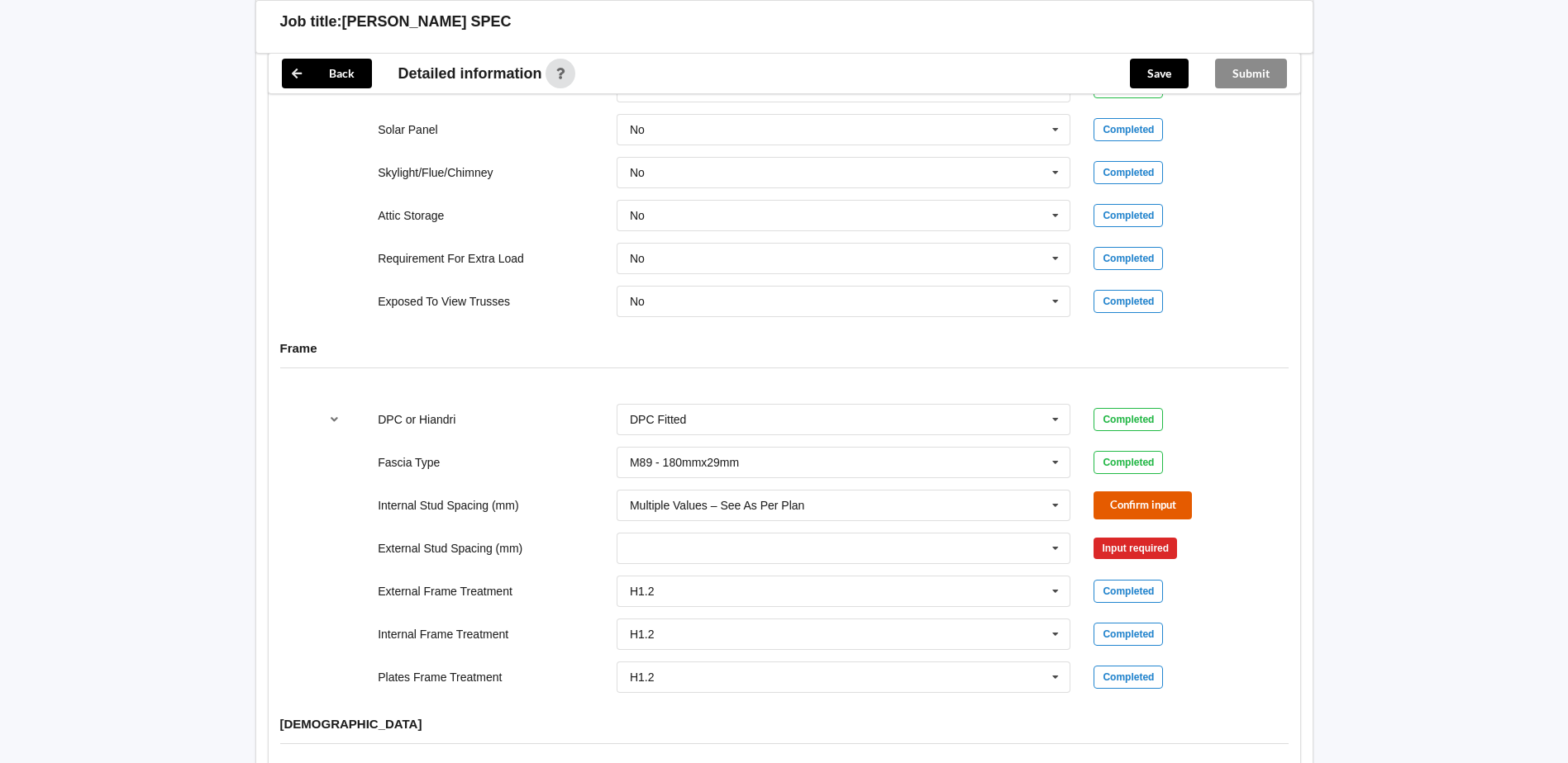
click at [1120, 492] on button "Confirm input" at bounding box center [1143, 505] width 98 height 28
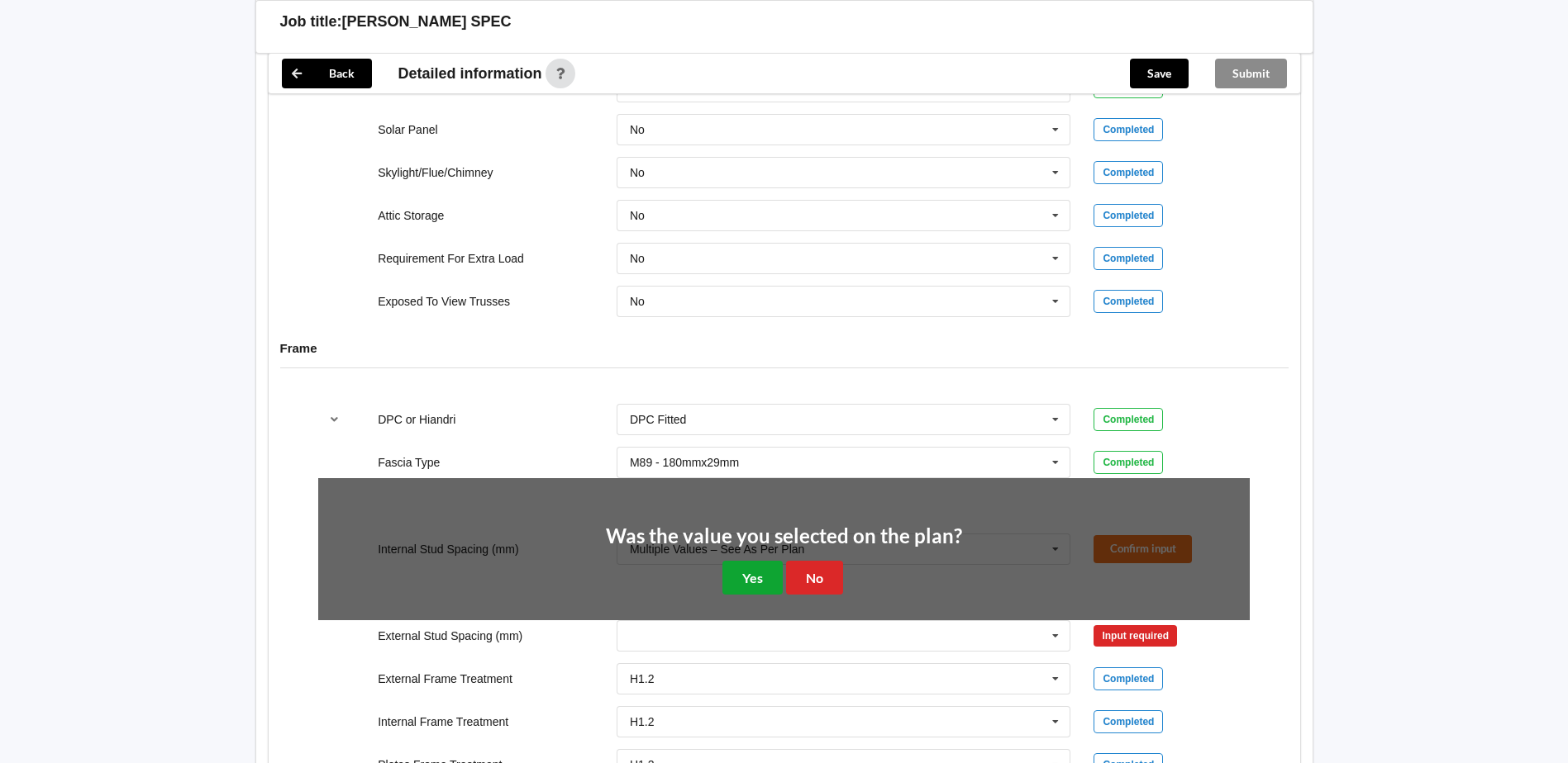
click at [777, 561] on button "Yes" at bounding box center [752, 577] width 60 height 33
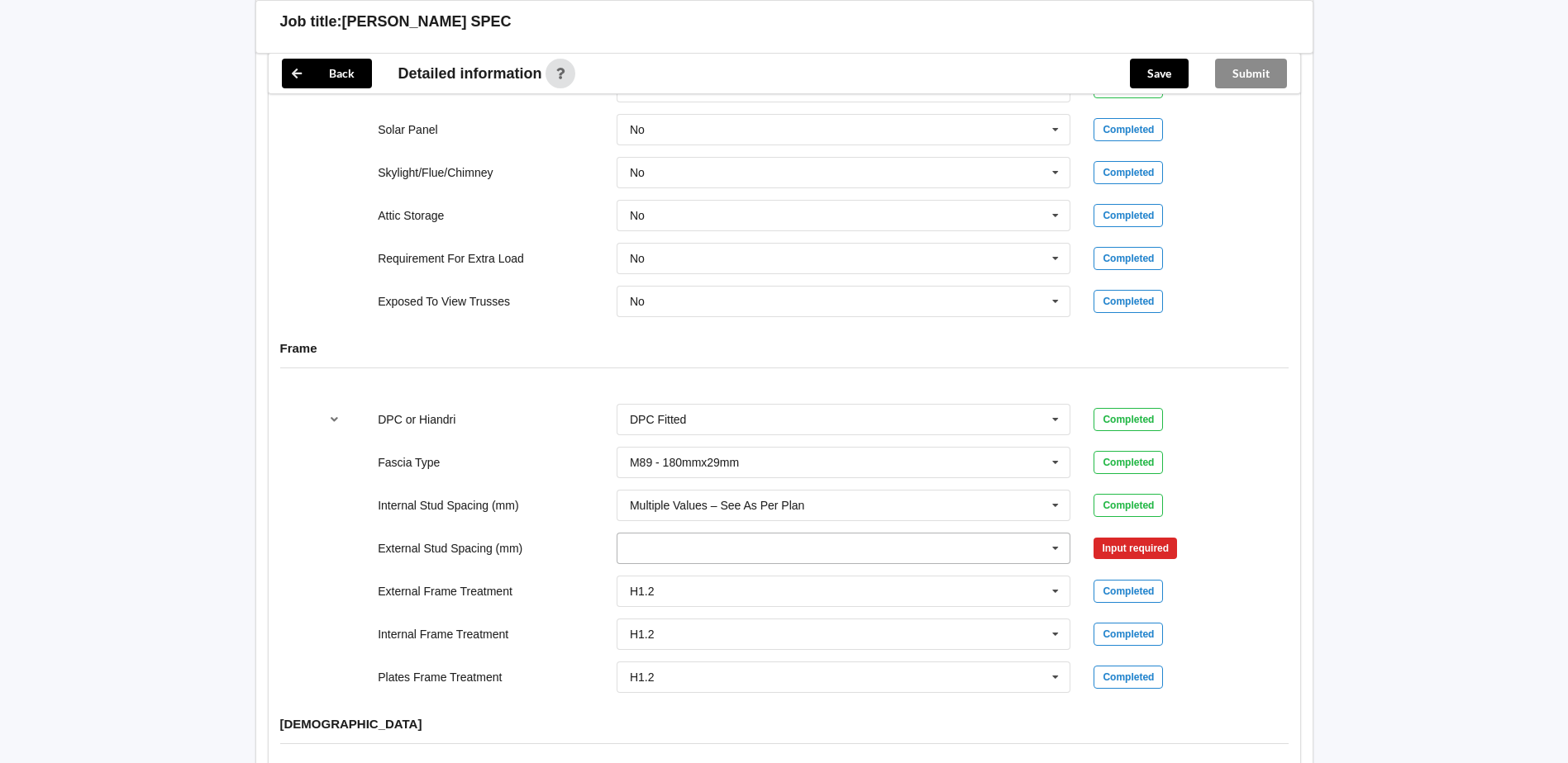
click at [1052, 536] on icon at bounding box center [1056, 549] width 25 height 31
click at [678, 665] on span "Multiple Values – See As Per Plan" at bounding box center [718, 671] width 175 height 13
click at [1124, 535] on button "Confirm input" at bounding box center [1143, 548] width 98 height 28
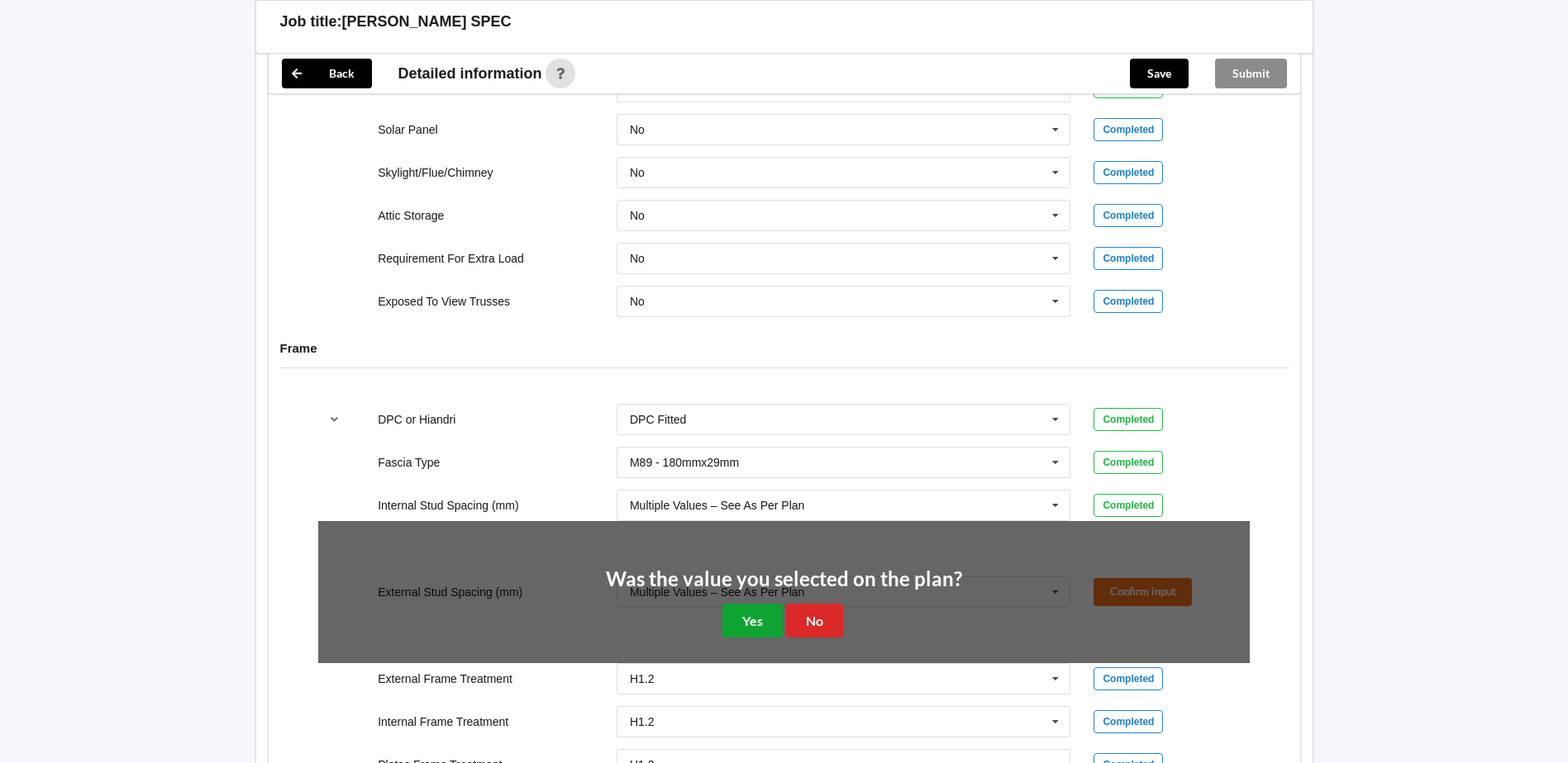
click at [762, 613] on button "Yes" at bounding box center [752, 620] width 60 height 33
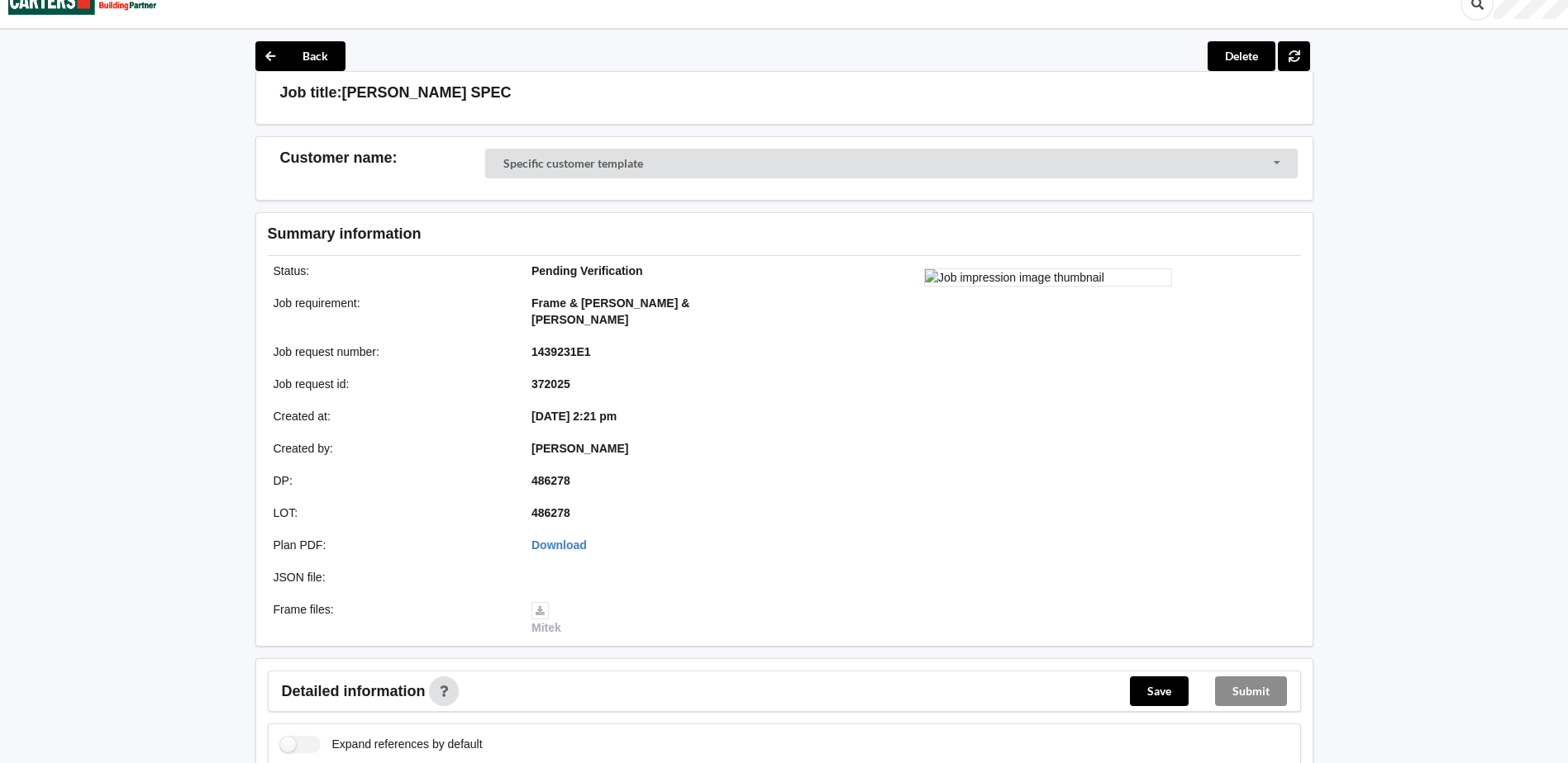
scroll to position [0, 0]
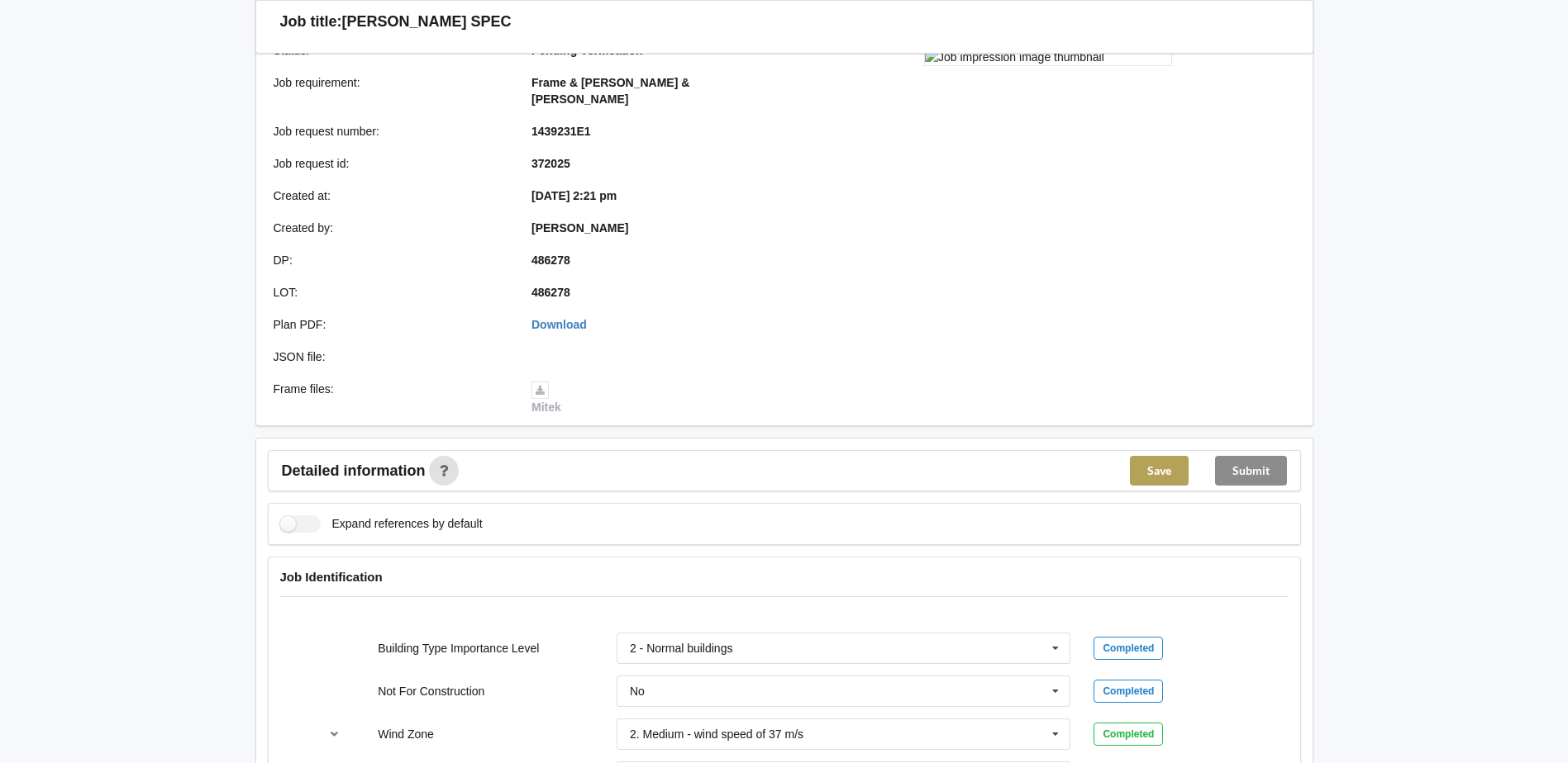
click at [1171, 456] on button "Save" at bounding box center [1159, 471] width 58 height 30
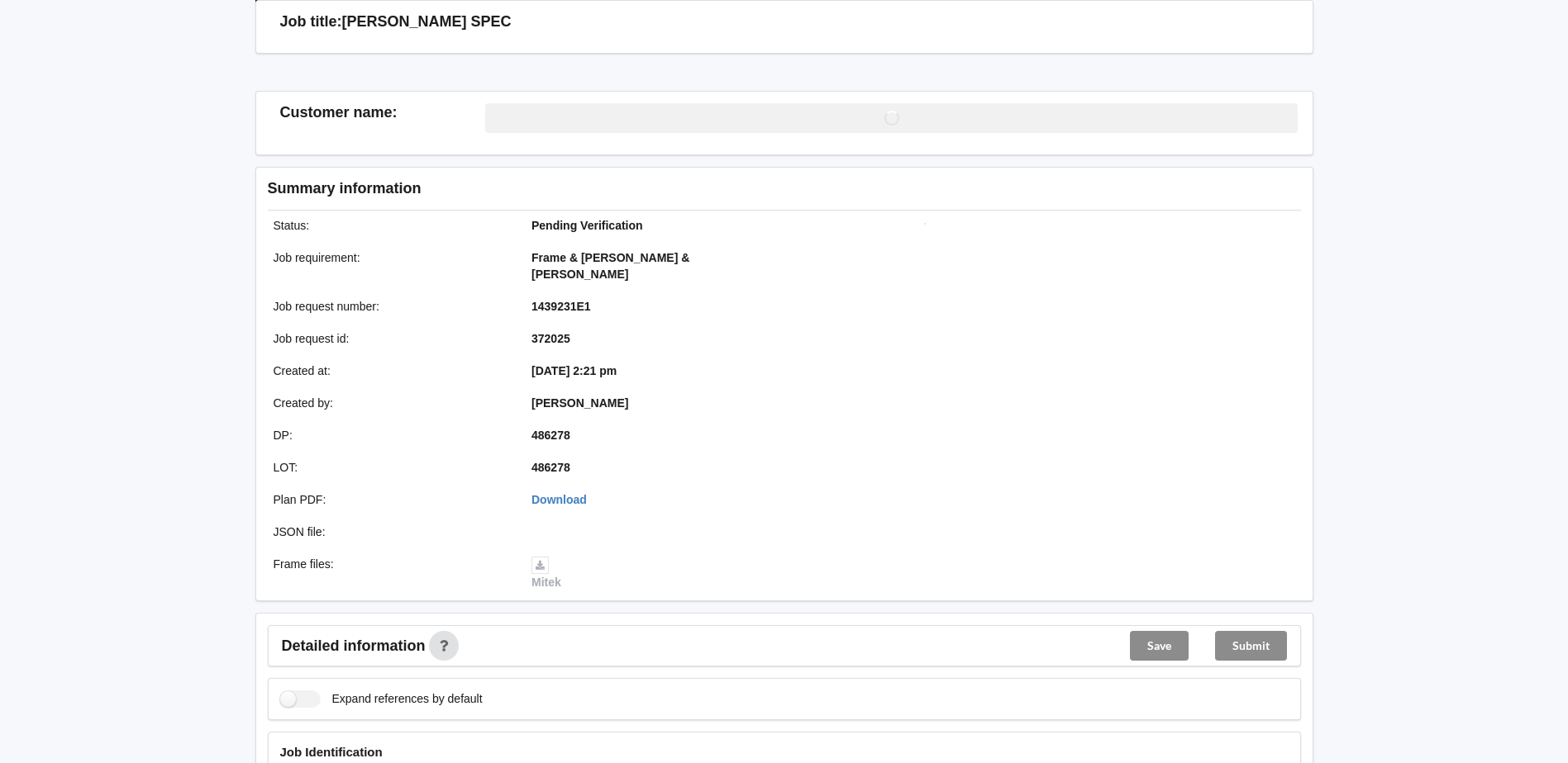
scroll to position [248, 0]
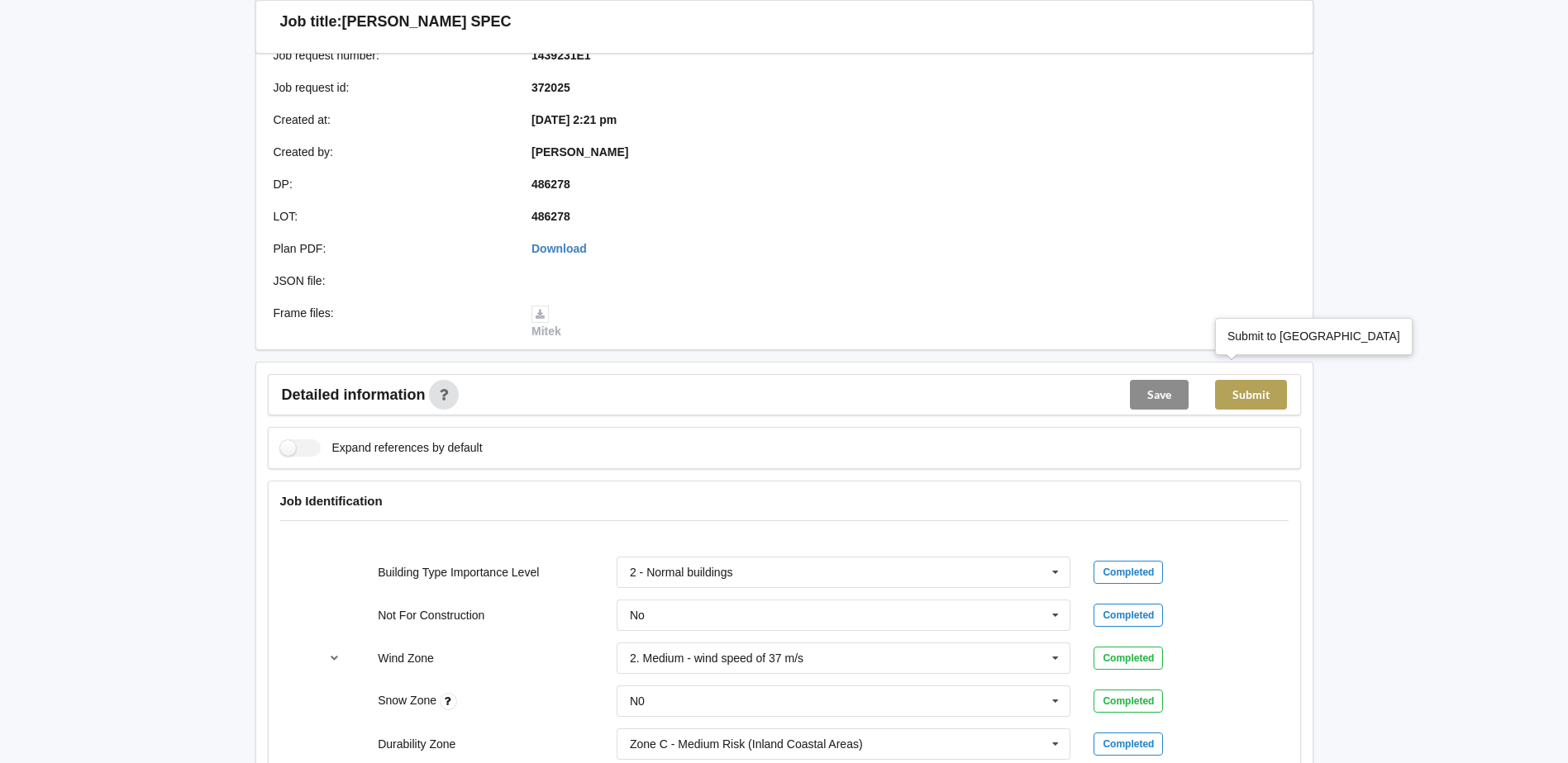
click at [1255, 380] on button "Submit" at bounding box center [1251, 394] width 72 height 30
